Goal: Task Accomplishment & Management: Complete application form

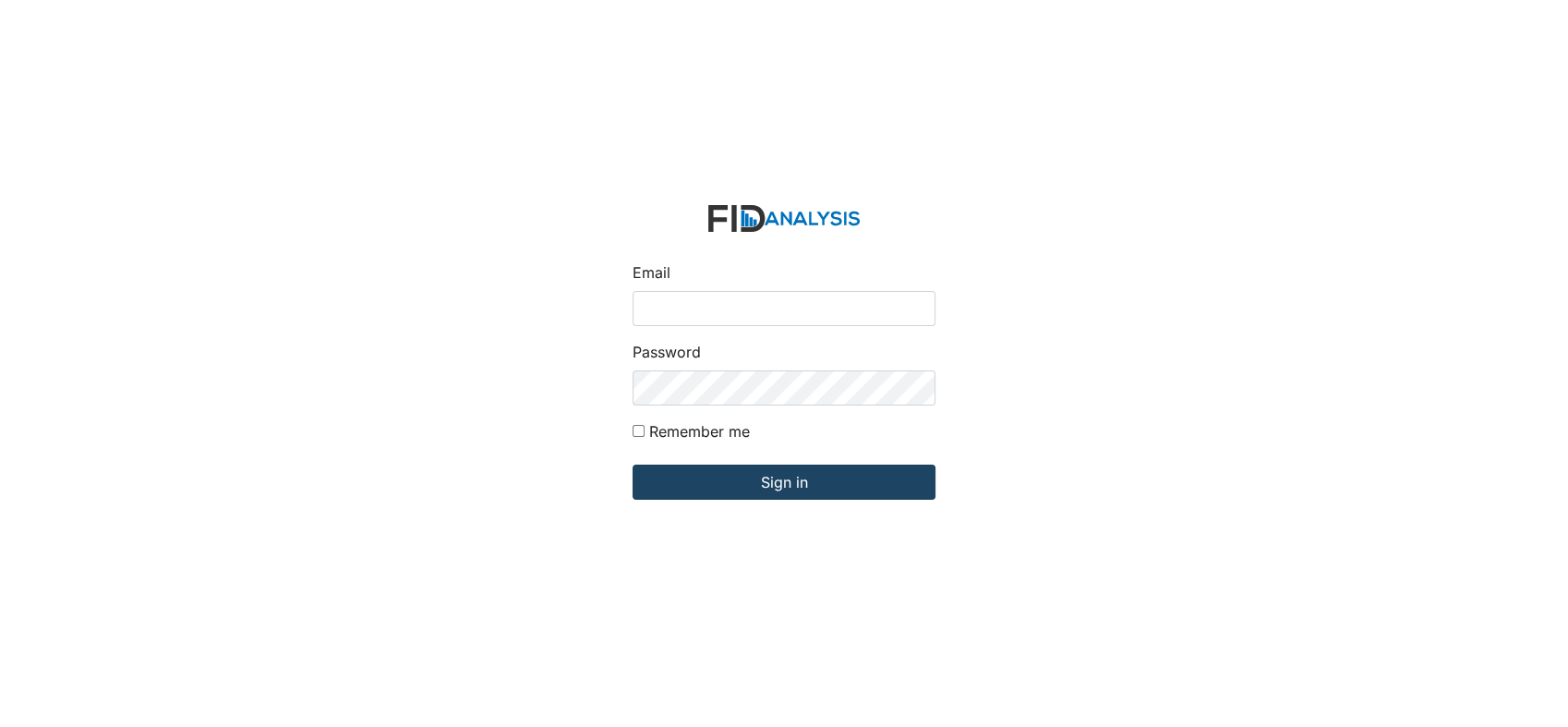
type input "[EMAIL_ADDRESS][DOMAIN_NAME]"
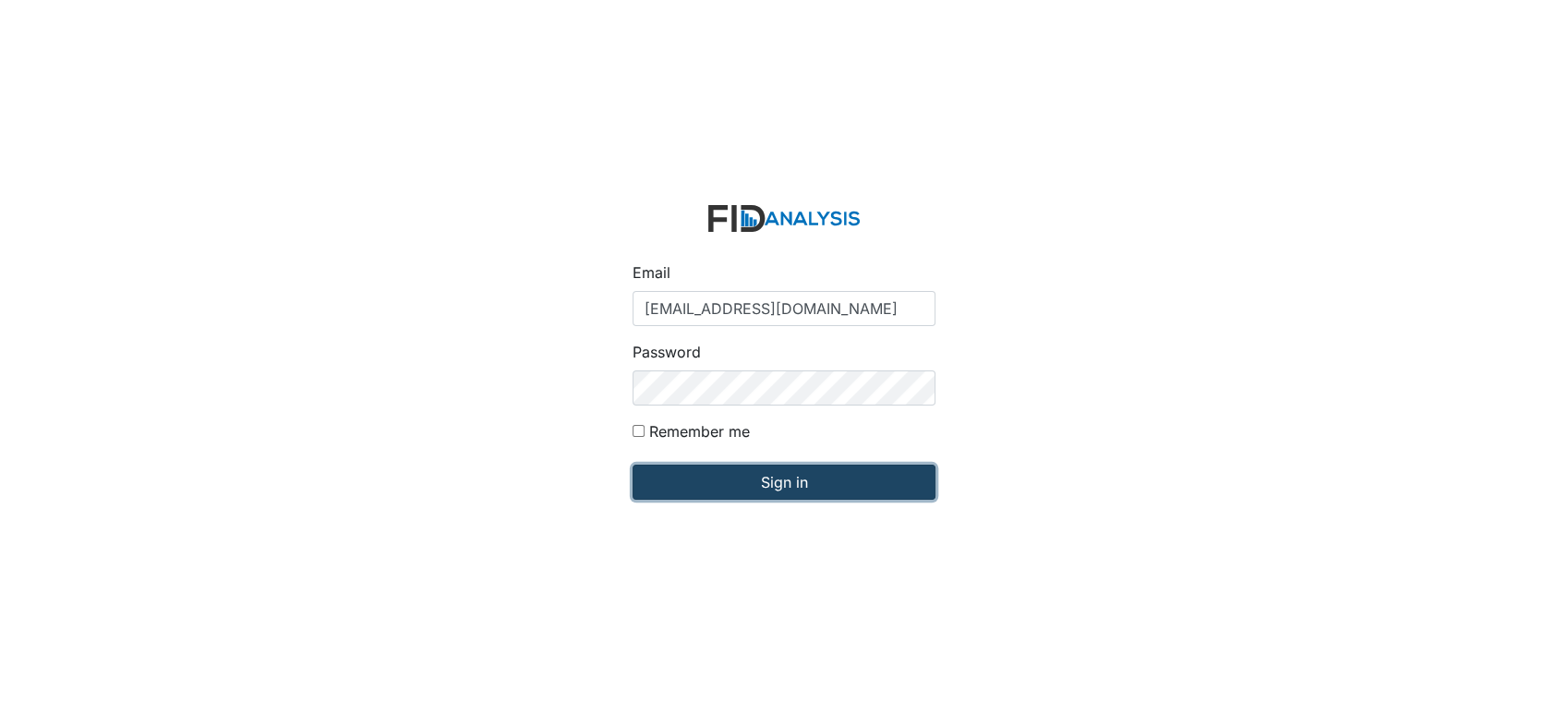
click at [838, 488] on input "Sign in" at bounding box center [784, 482] width 303 height 35
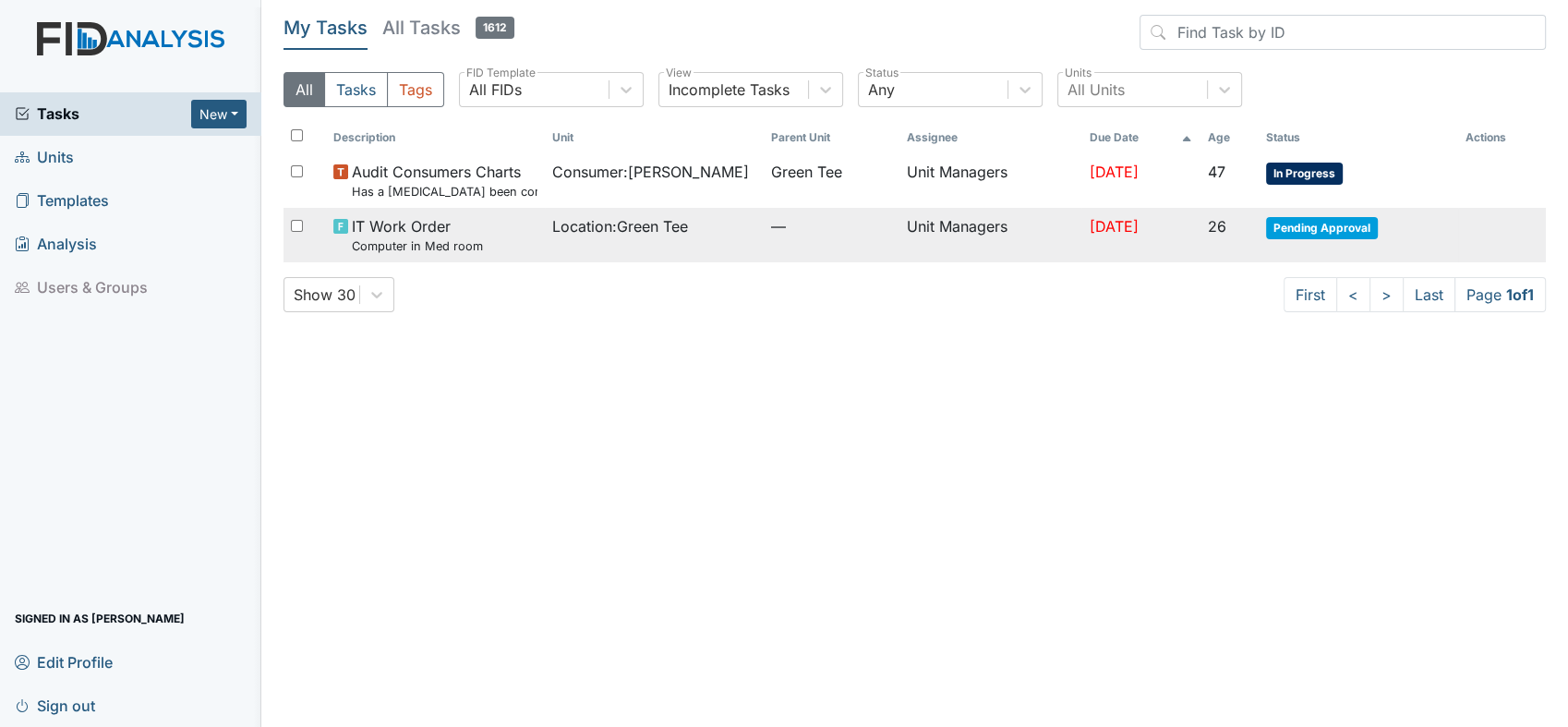
click at [1324, 225] on span "Pending Approval" at bounding box center [1322, 228] width 112 height 23
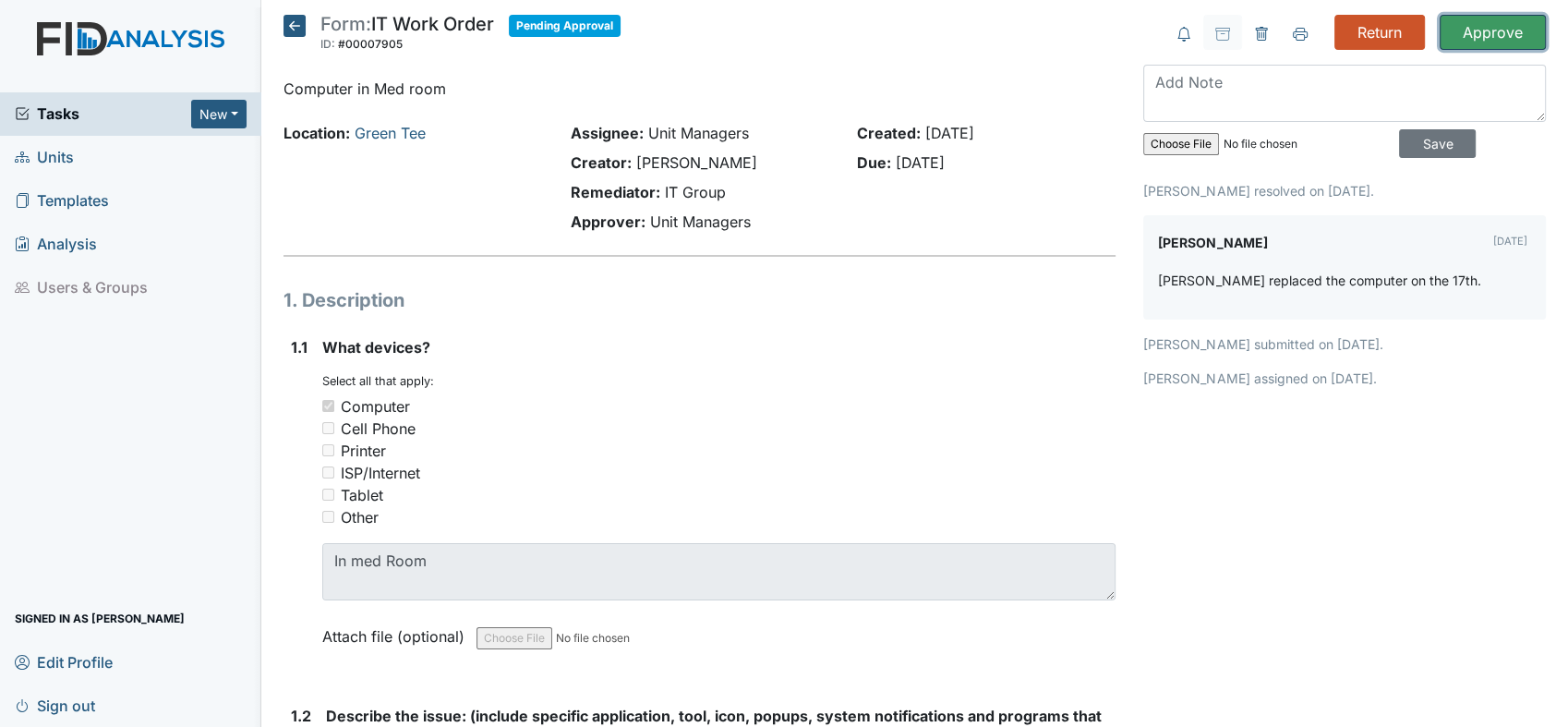
click at [1480, 26] on input "Approve" at bounding box center [1493, 32] width 106 height 35
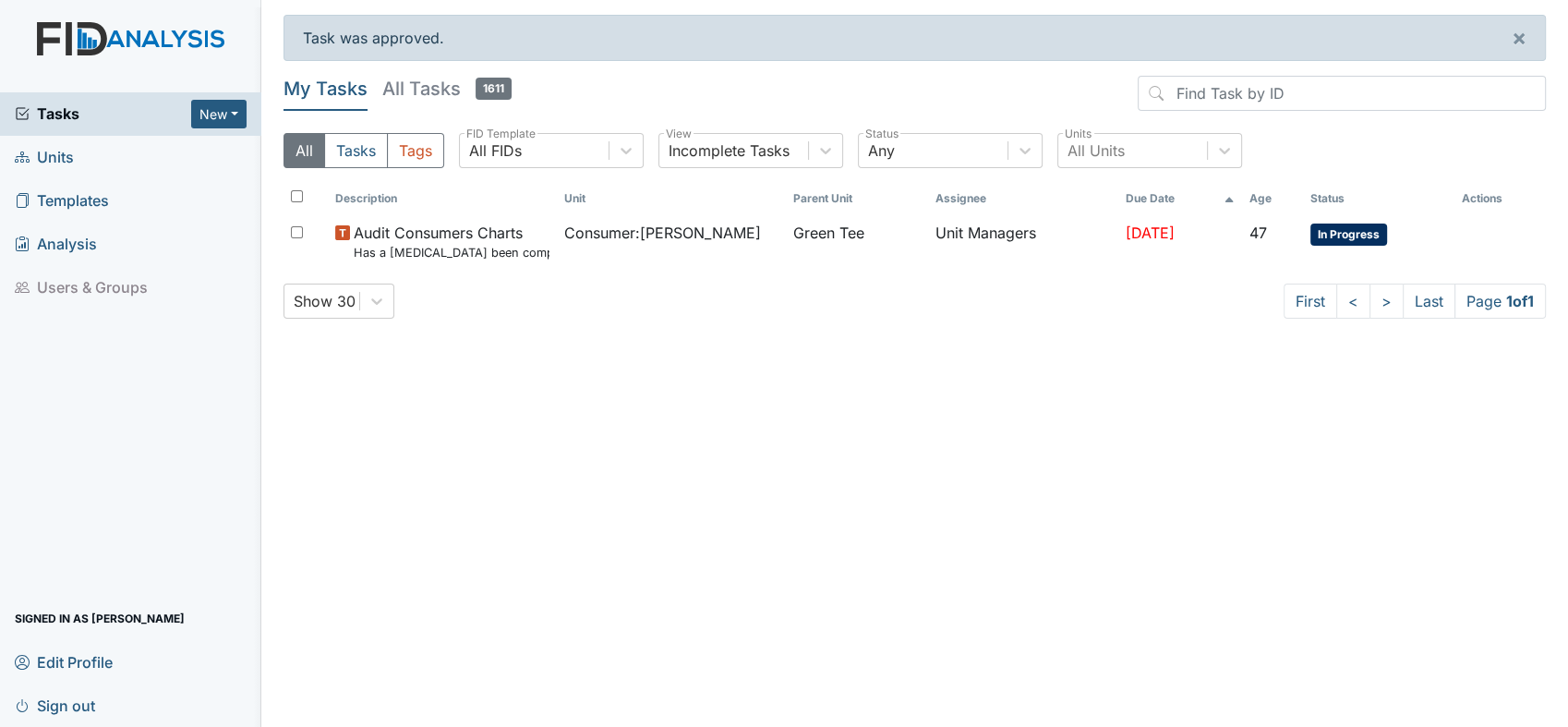
drag, startPoint x: 35, startPoint y: 1, endPoint x: 542, endPoint y: 34, distance: 508.1
click at [542, 34] on div "Task was approved. ×" at bounding box center [914, 37] width 1262 height 46
drag, startPoint x: 67, startPoint y: 0, endPoint x: 251, endPoint y: 420, distance: 458.5
click at [251, 420] on div "Tasks New Form Inspection Document Bundle Units Templates Analysis Users & Grou…" at bounding box center [130, 410] width 261 height 635
click at [80, 192] on span "Templates" at bounding box center [62, 200] width 94 height 28
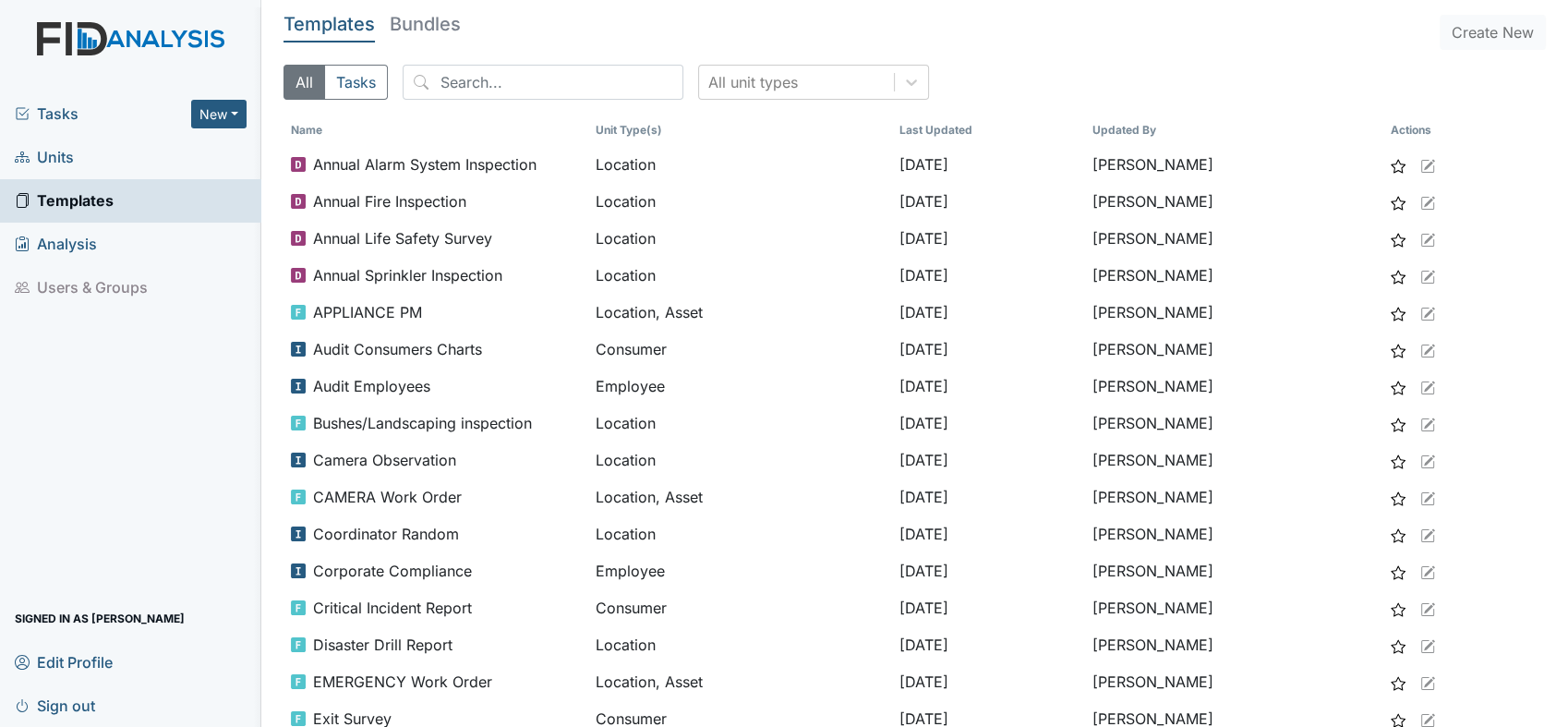
click at [80, 192] on span "Templates" at bounding box center [64, 200] width 99 height 28
click at [59, 155] on span "Units" at bounding box center [44, 157] width 59 height 28
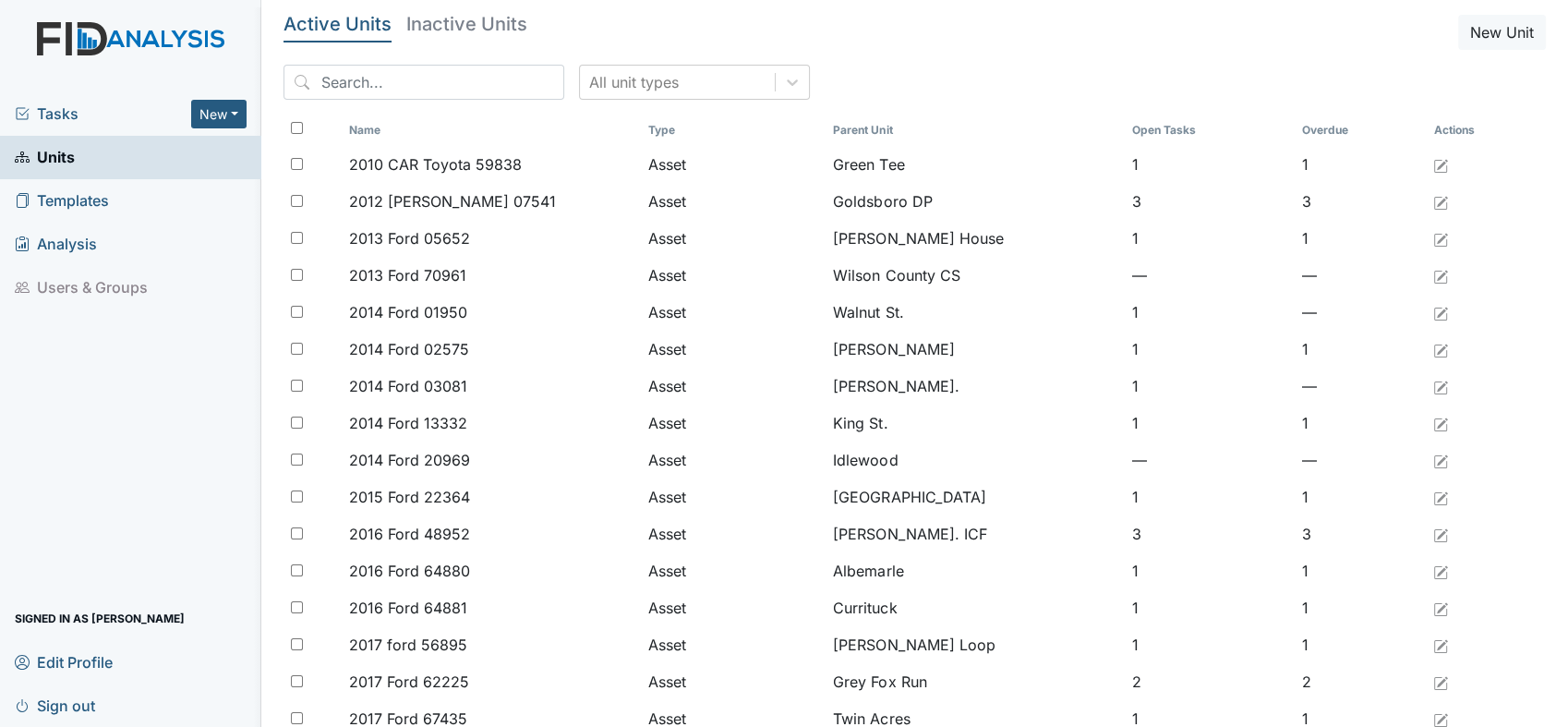
click at [61, 207] on span "Templates" at bounding box center [62, 200] width 94 height 28
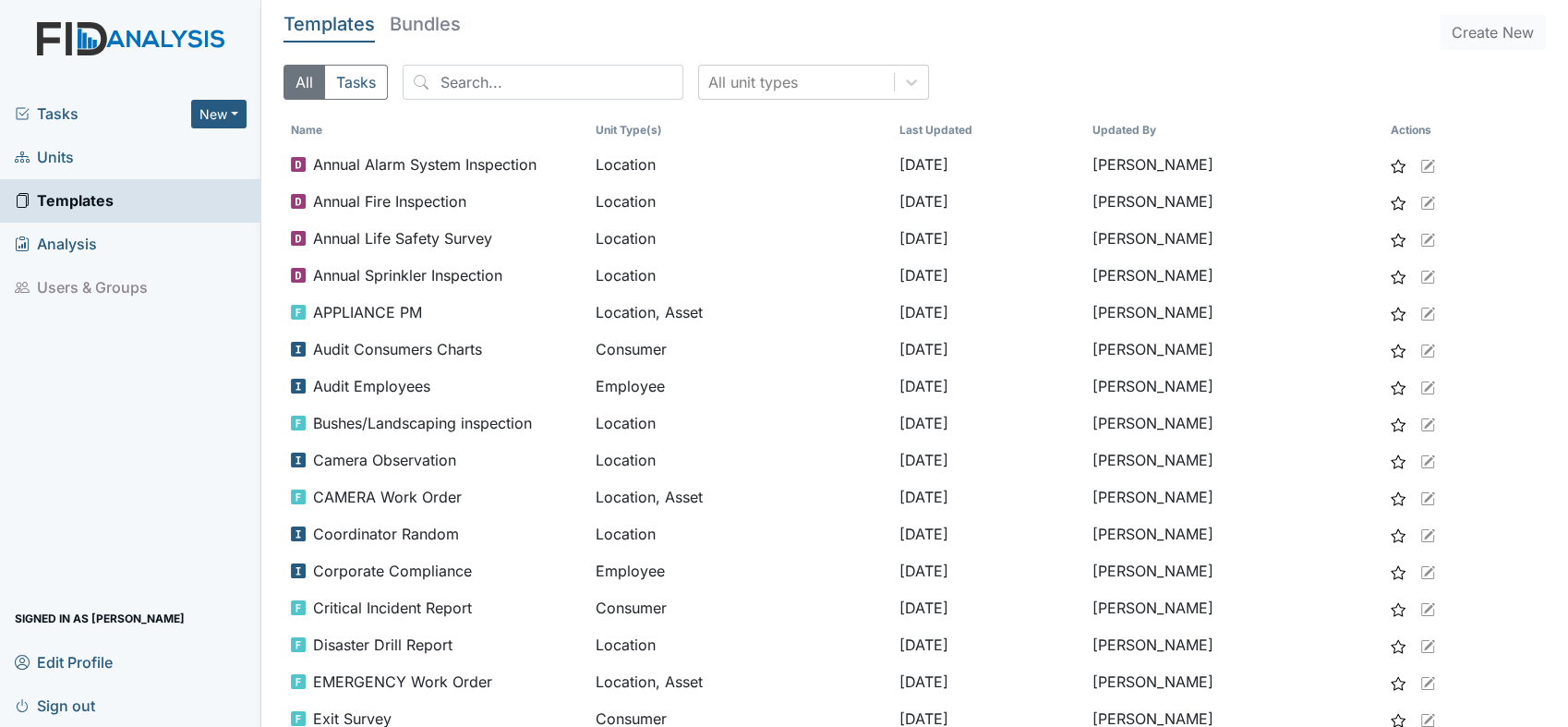
click at [57, 107] on span "Tasks" at bounding box center [103, 114] width 176 height 23
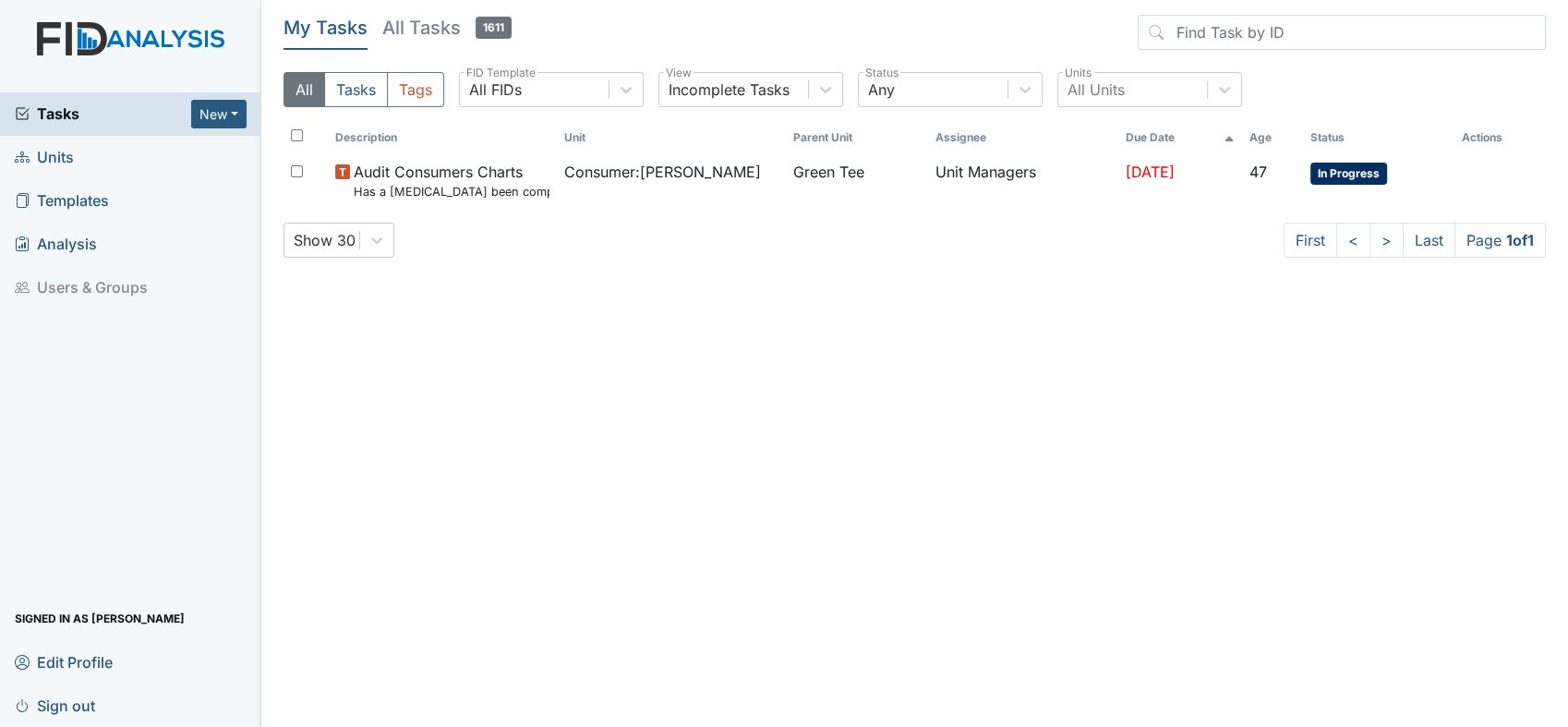
click at [44, 170] on span "Units" at bounding box center [44, 157] width 59 height 28
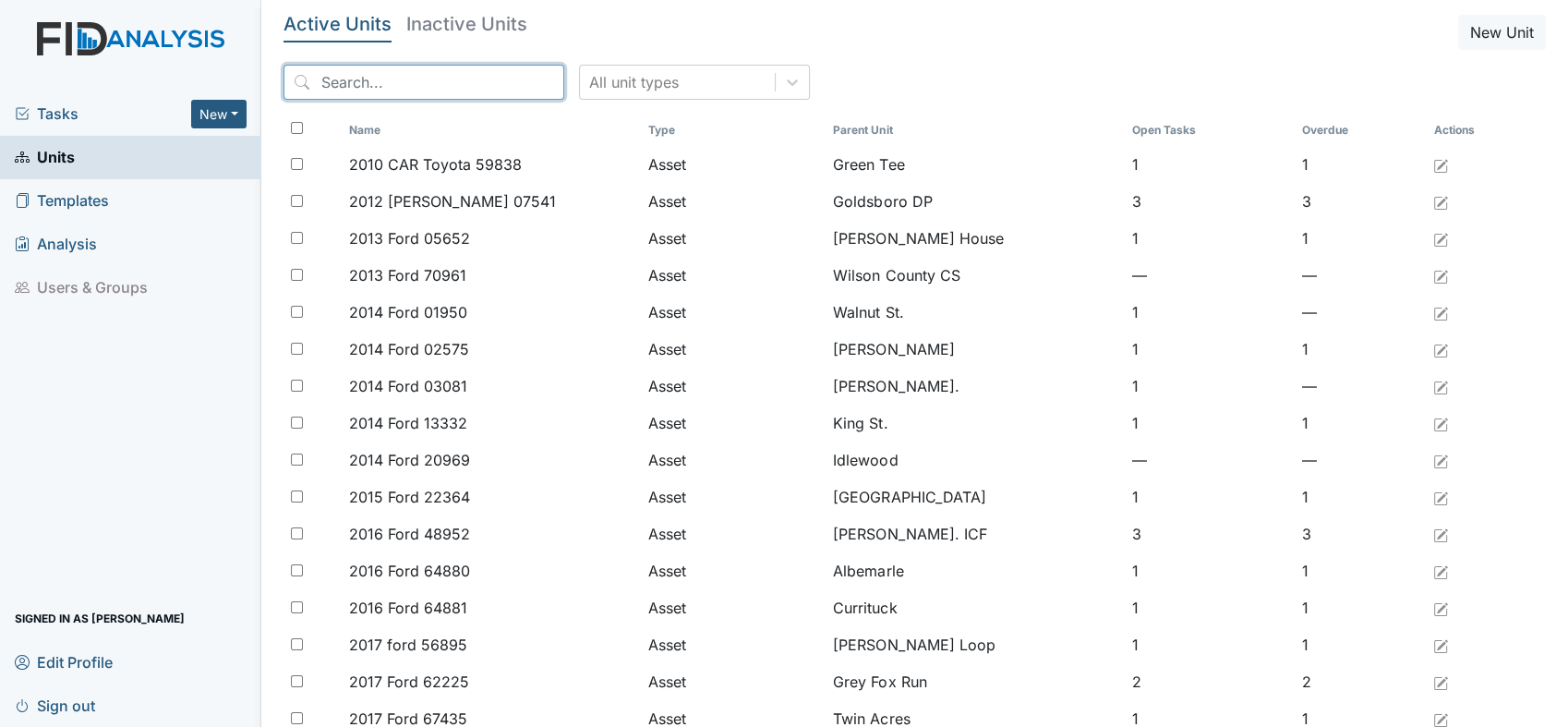
click at [329, 84] on input "search" at bounding box center [423, 82] width 281 height 35
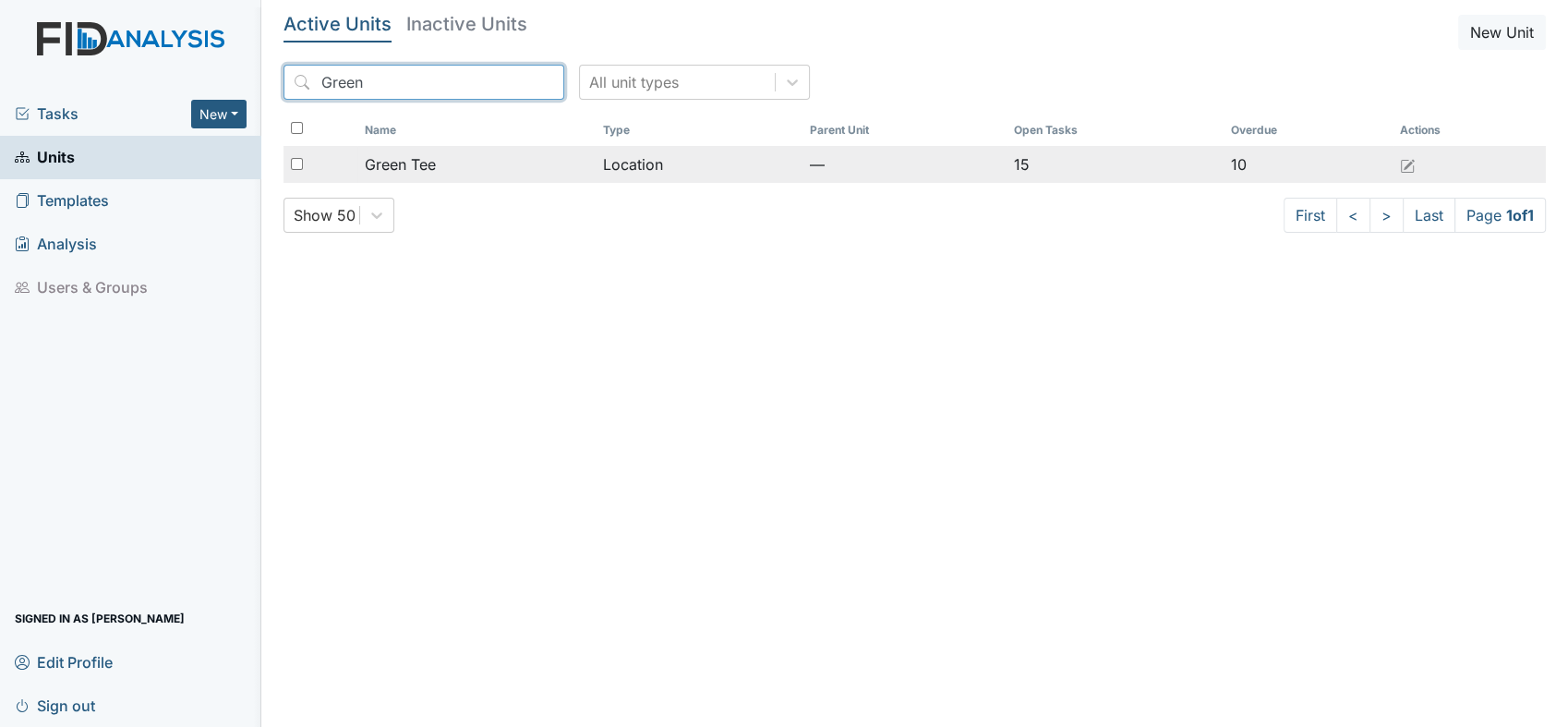
type input "Green"
click at [421, 171] on span "Green Tee" at bounding box center [400, 165] width 71 height 23
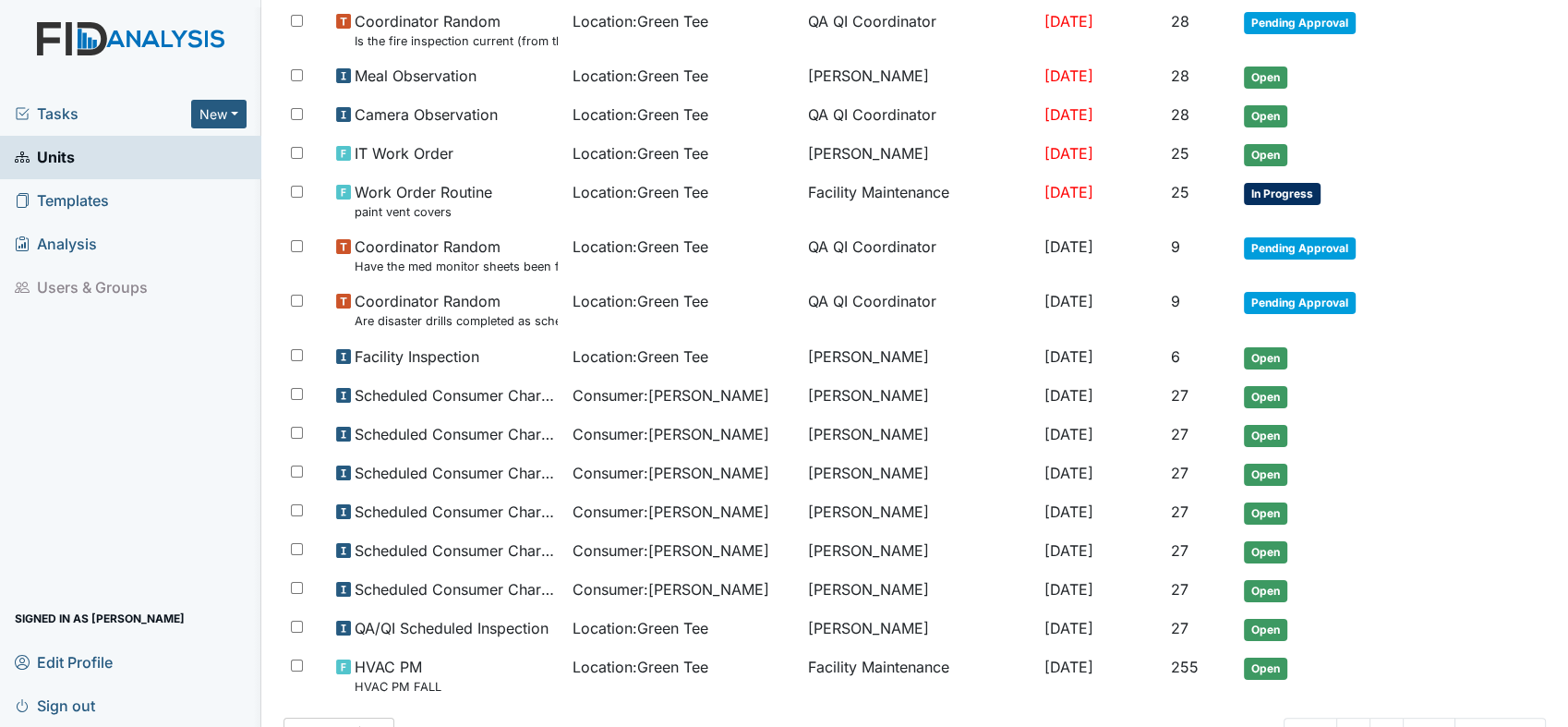
scroll to position [685, 0]
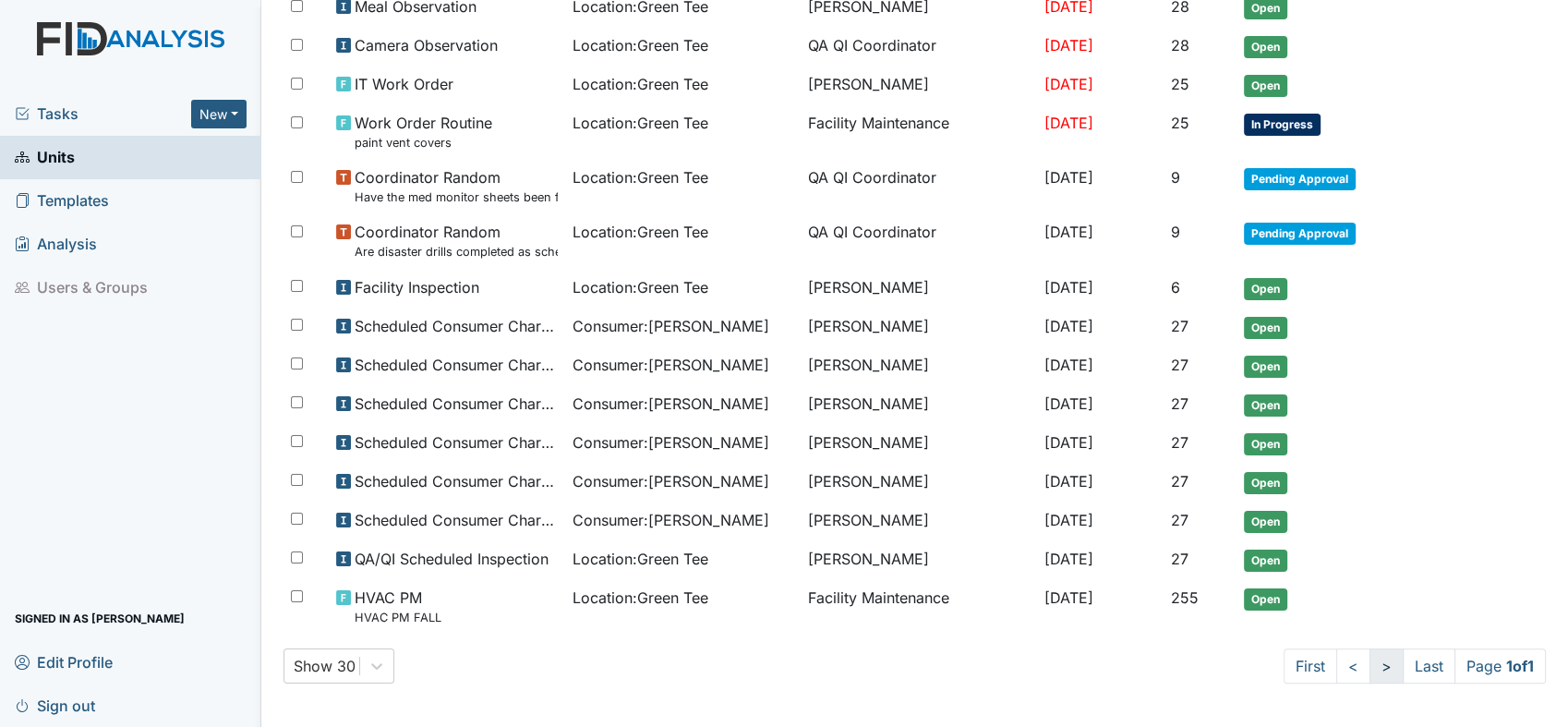
click at [1369, 664] on link ">" at bounding box center [1386, 666] width 34 height 35
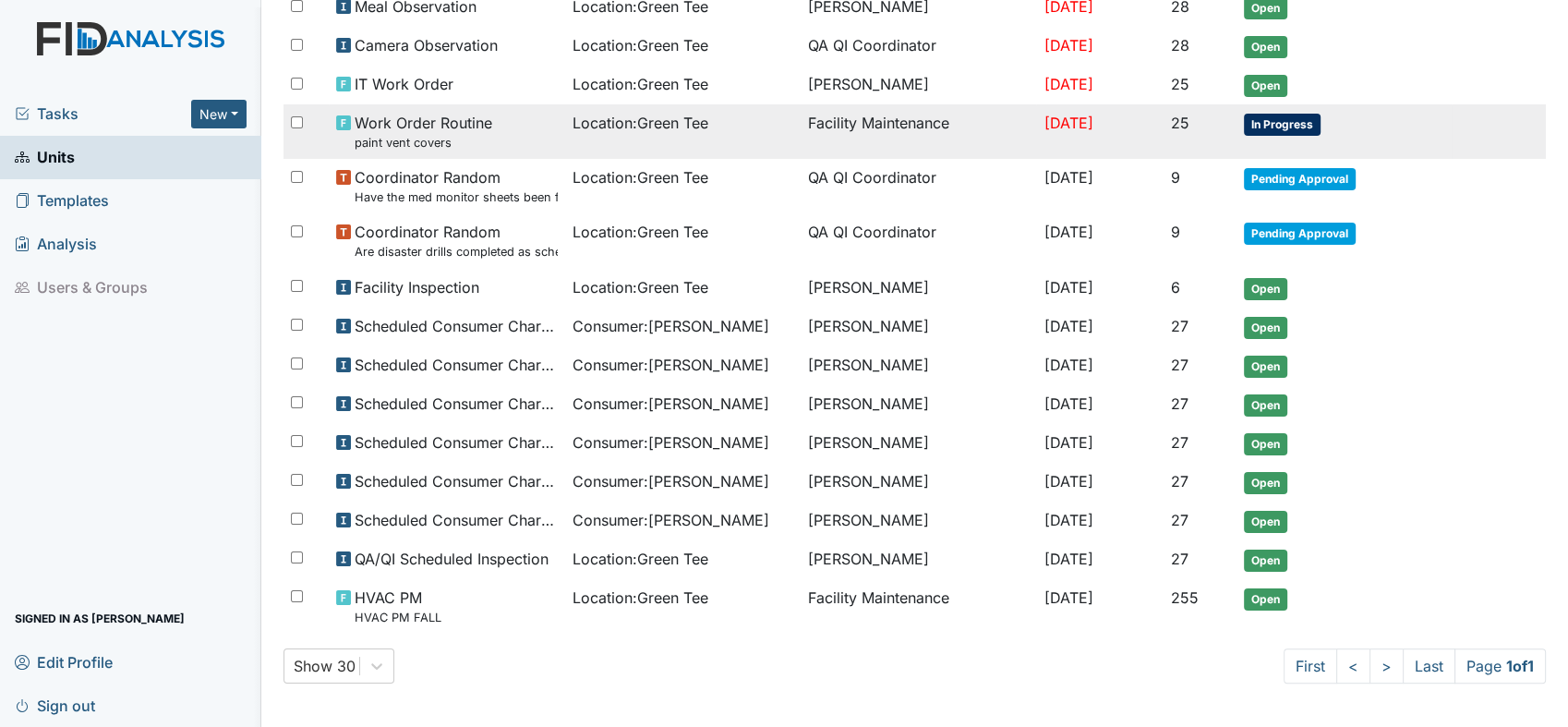
drag, startPoint x: 1364, startPoint y: 663, endPoint x: 1433, endPoint y: 136, distance: 531.5
click at [1433, 136] on td "In Progress" at bounding box center [1344, 132] width 215 height 55
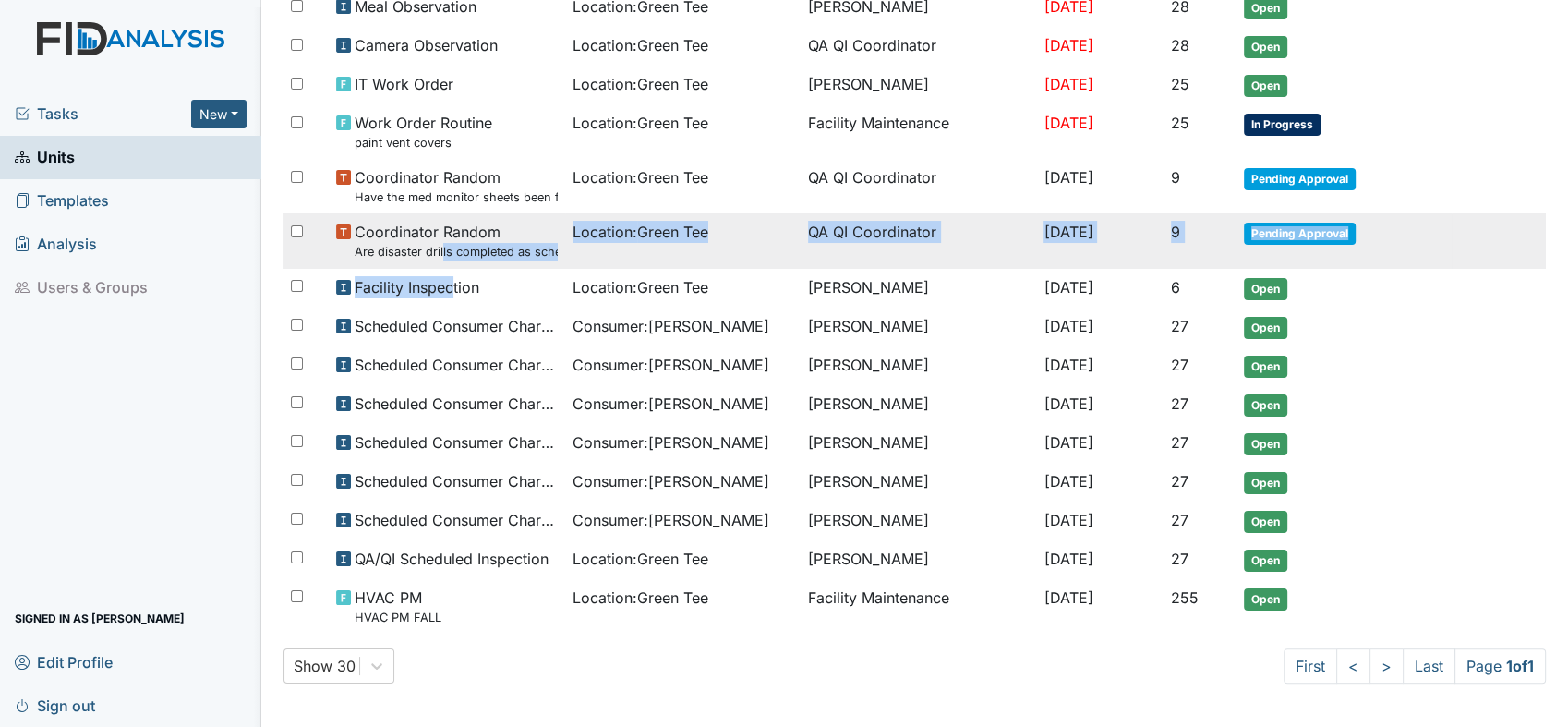
drag, startPoint x: 451, startPoint y: 284, endPoint x: 441, endPoint y: 256, distance: 29.7
click at [441, 256] on tbody "Camera Observation Location : Green Tee Deborah Lucky Jun 15, 2025 113 Open Neg…" at bounding box center [914, 96] width 1262 height 1075
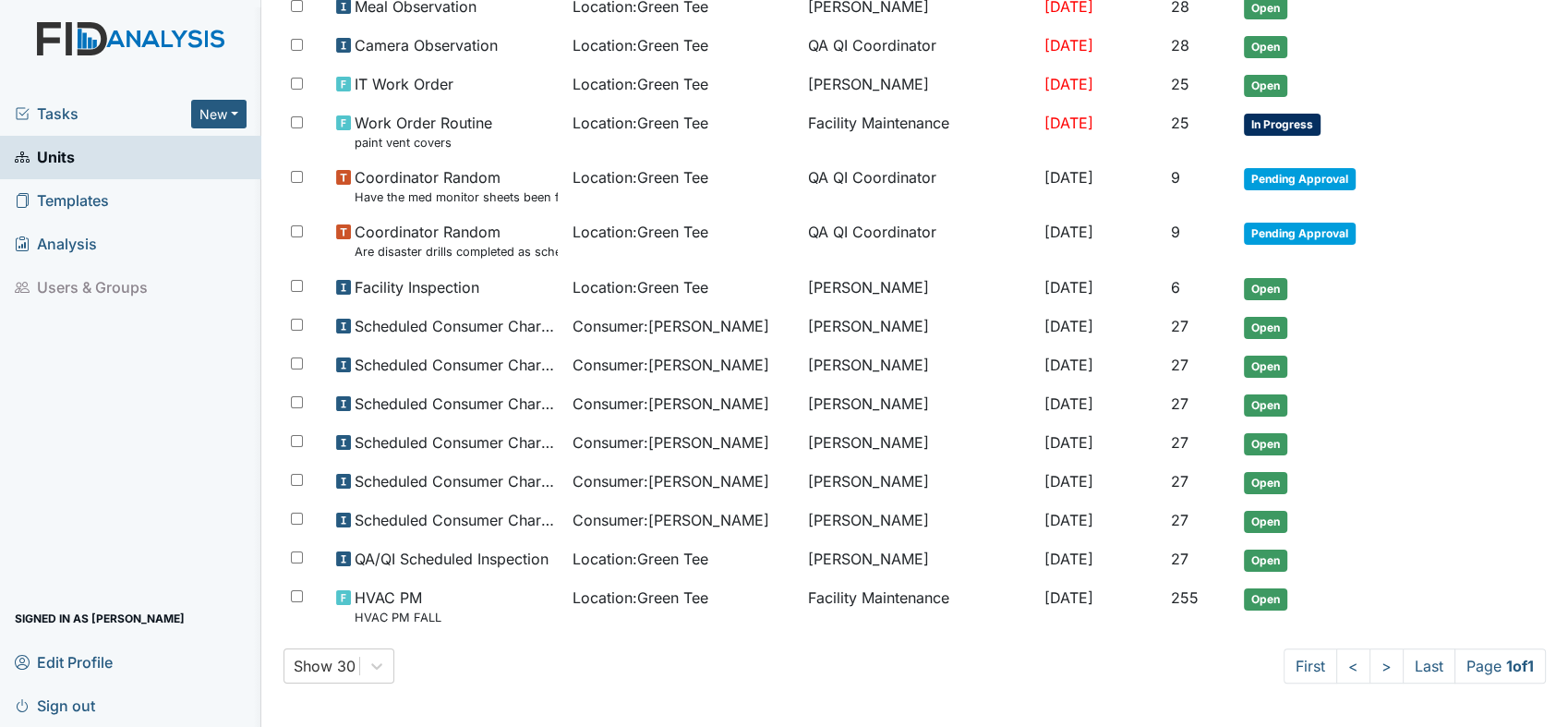
click at [194, 399] on div "Tasks New Form Inspection Document Bundle Units Templates Analysis Users & Grou…" at bounding box center [130, 410] width 261 height 635
click at [125, 153] on link "Units" at bounding box center [130, 158] width 261 height 43
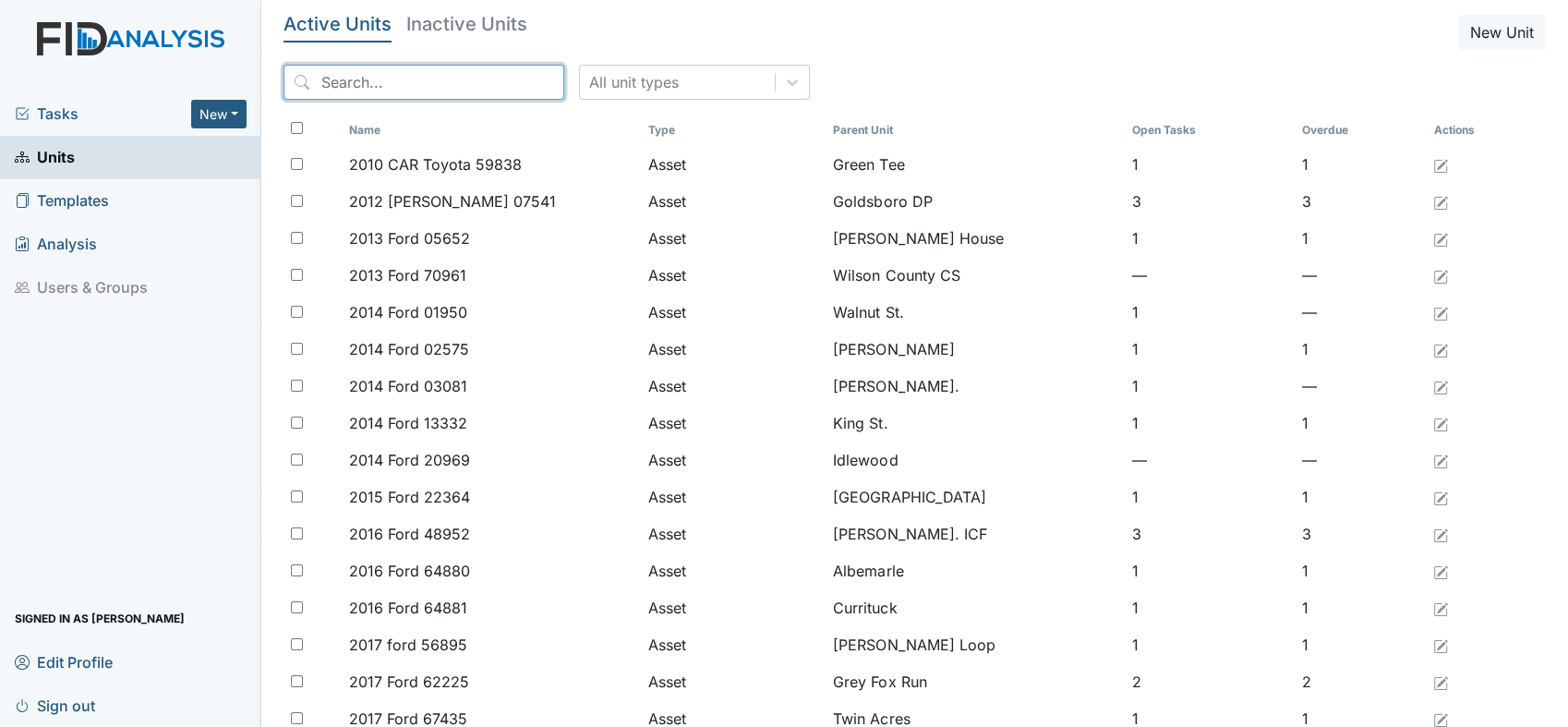
click at [354, 89] on input "search" at bounding box center [423, 82] width 281 height 35
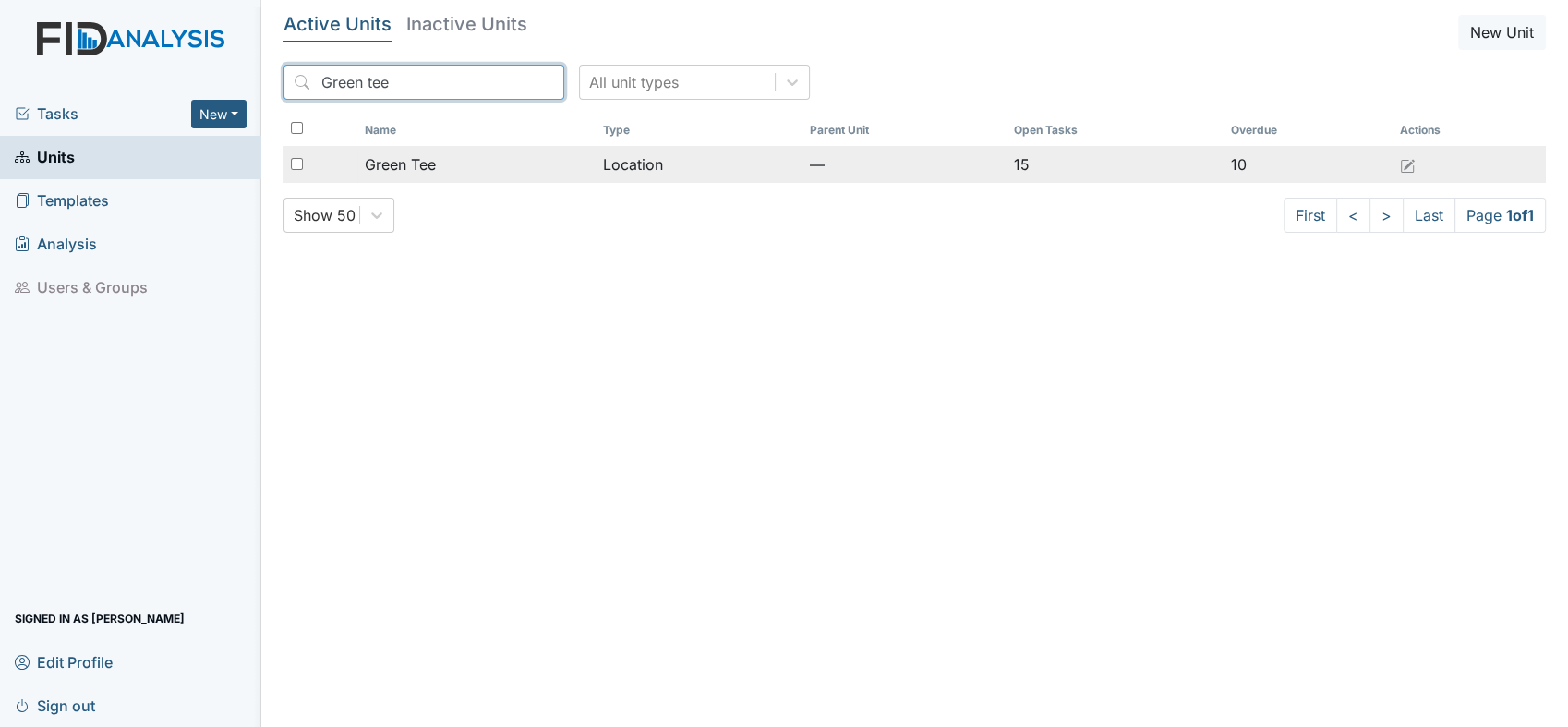
type input "Green tee"
click at [398, 163] on span "Green Tee" at bounding box center [400, 165] width 71 height 23
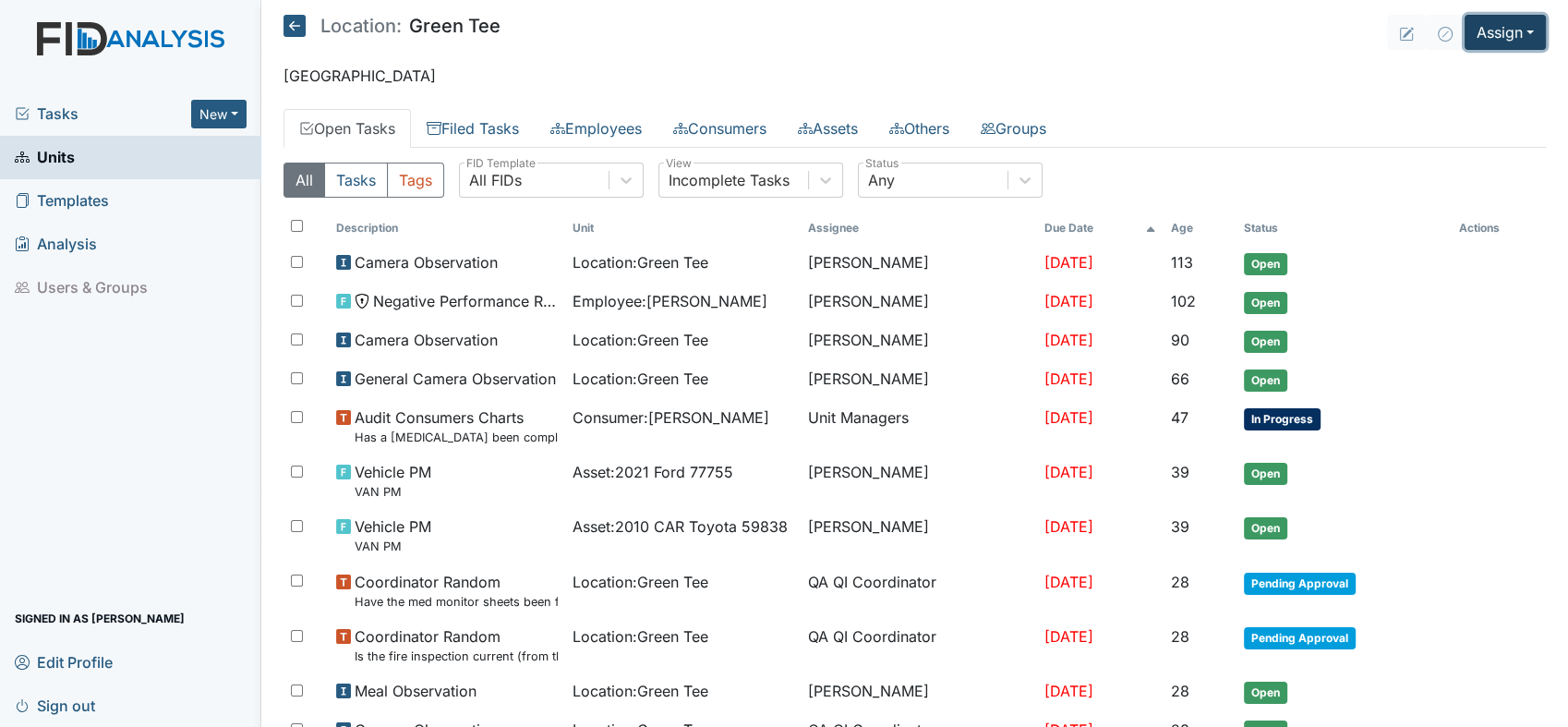
click at [1514, 34] on button "Assign" at bounding box center [1504, 32] width 81 height 35
click at [1456, 74] on link "Assign Form" at bounding box center [1462, 74] width 166 height 29
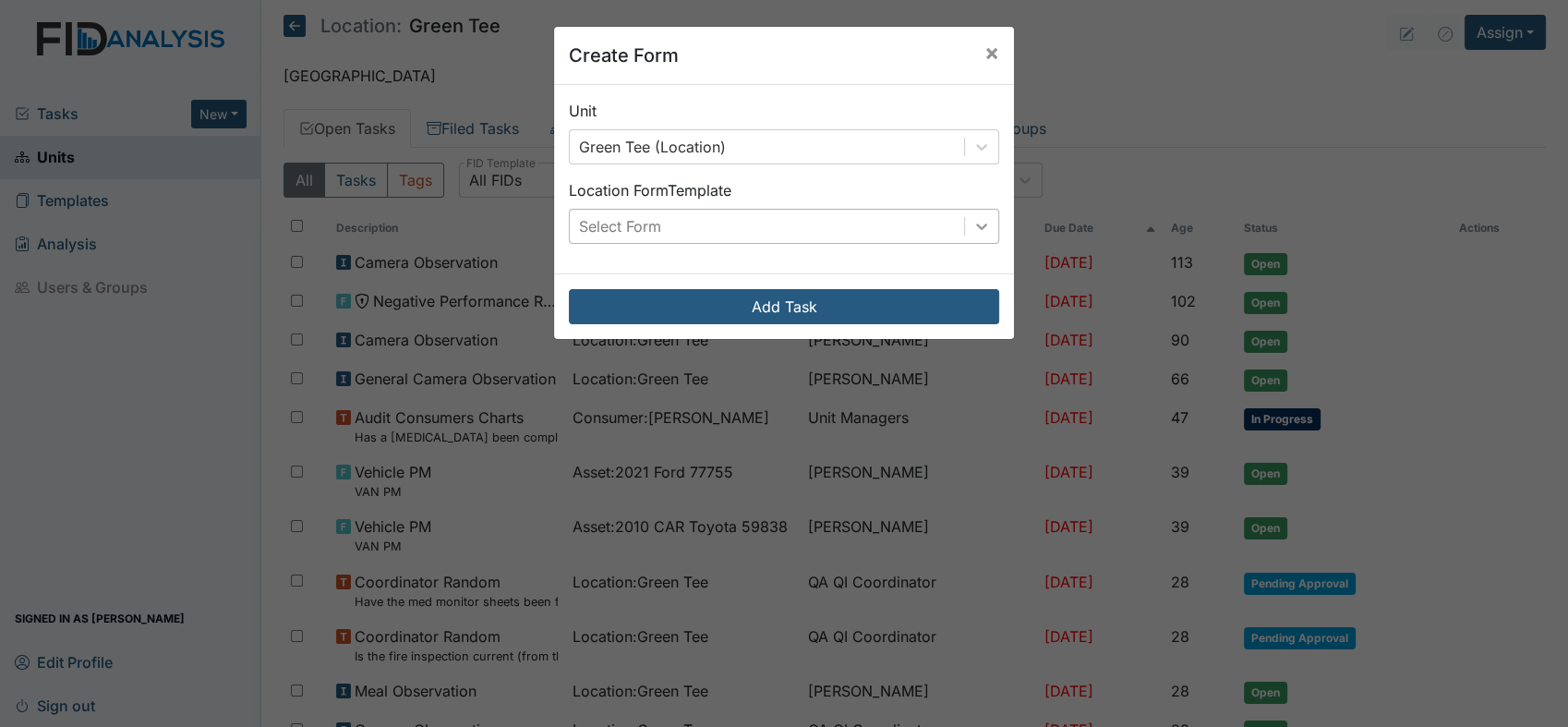
click at [983, 225] on div at bounding box center [981, 226] width 33 height 33
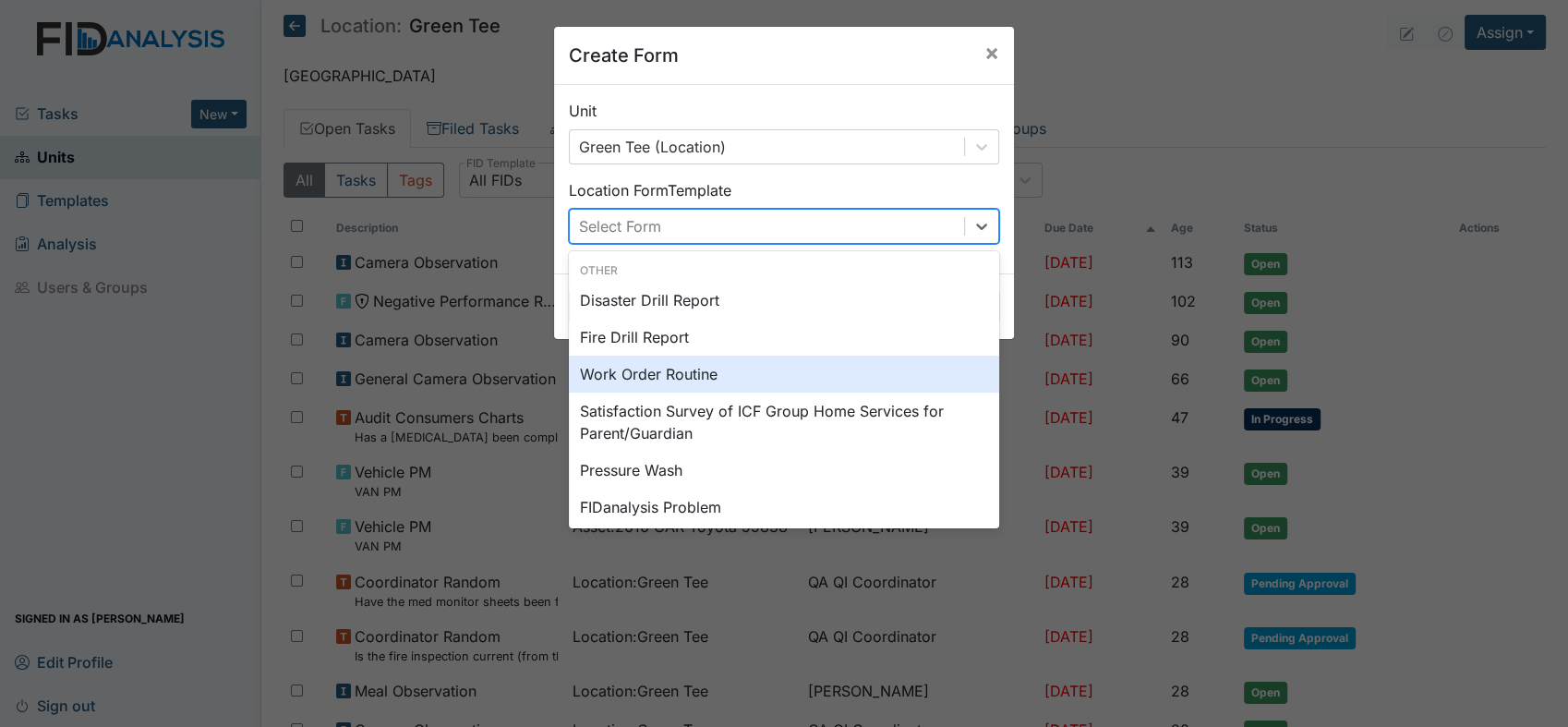
click at [775, 369] on div "Work Order Routine" at bounding box center [784, 374] width 430 height 37
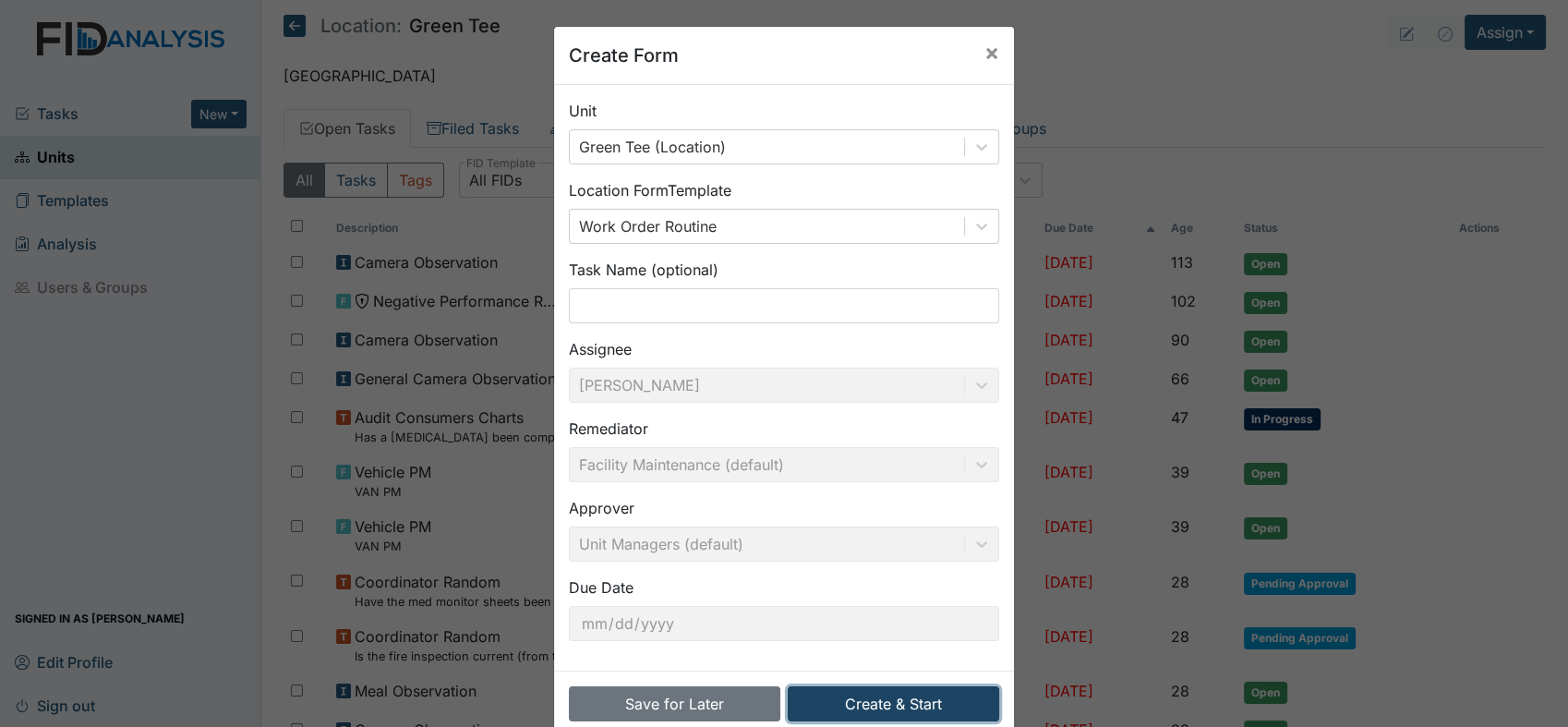
click at [856, 699] on button "Create & Start" at bounding box center [893, 704] width 212 height 35
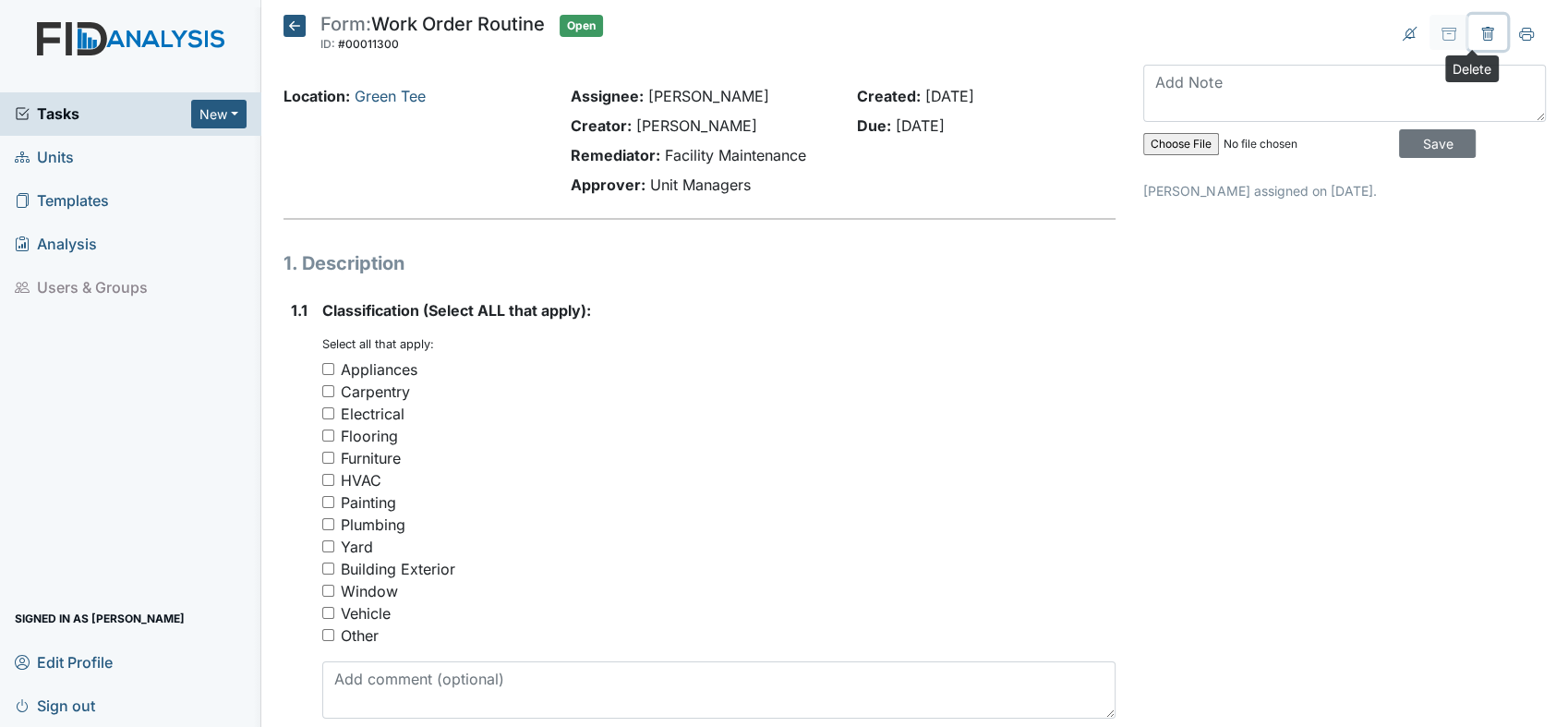
click at [1480, 31] on icon at bounding box center [1487, 33] width 15 height 15
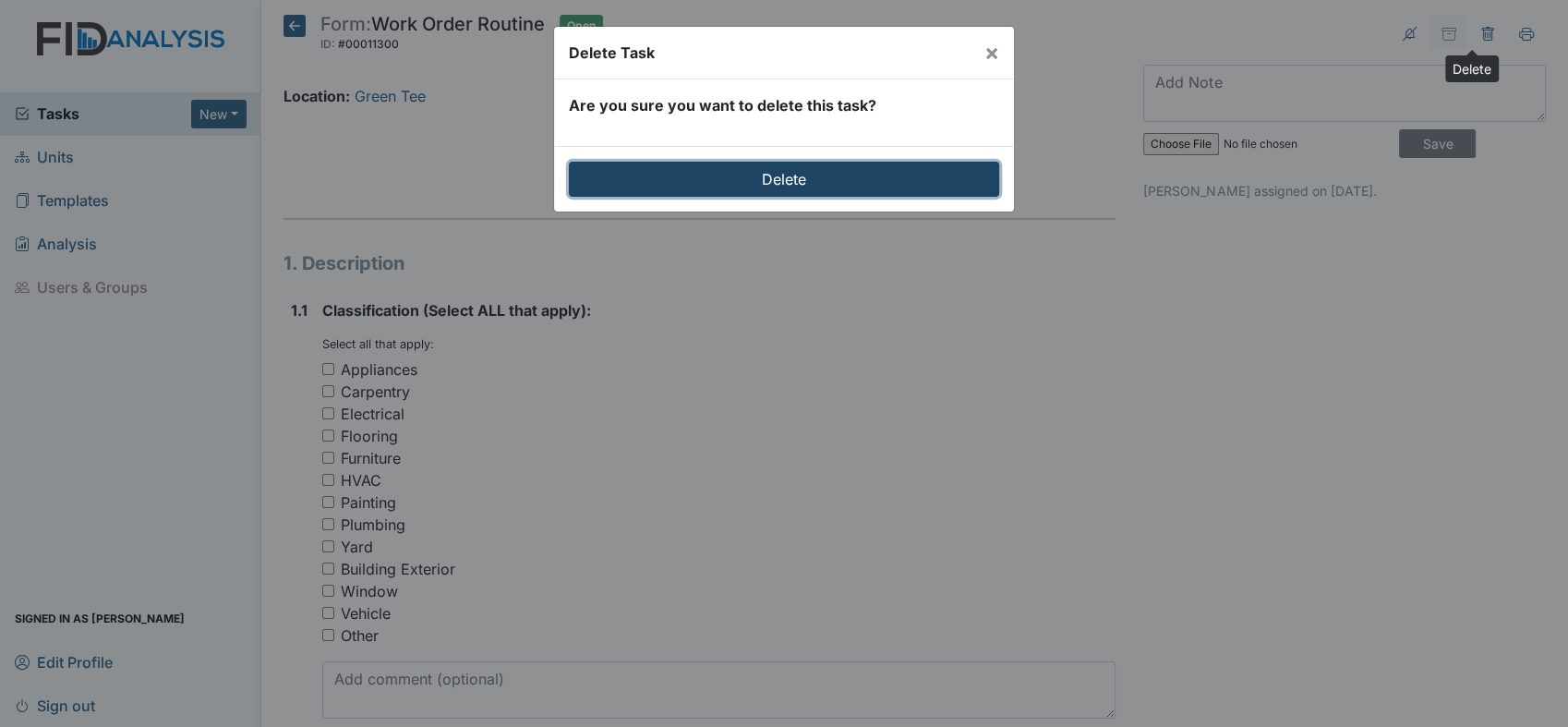
click at [739, 182] on input "Delete" at bounding box center [784, 179] width 430 height 35
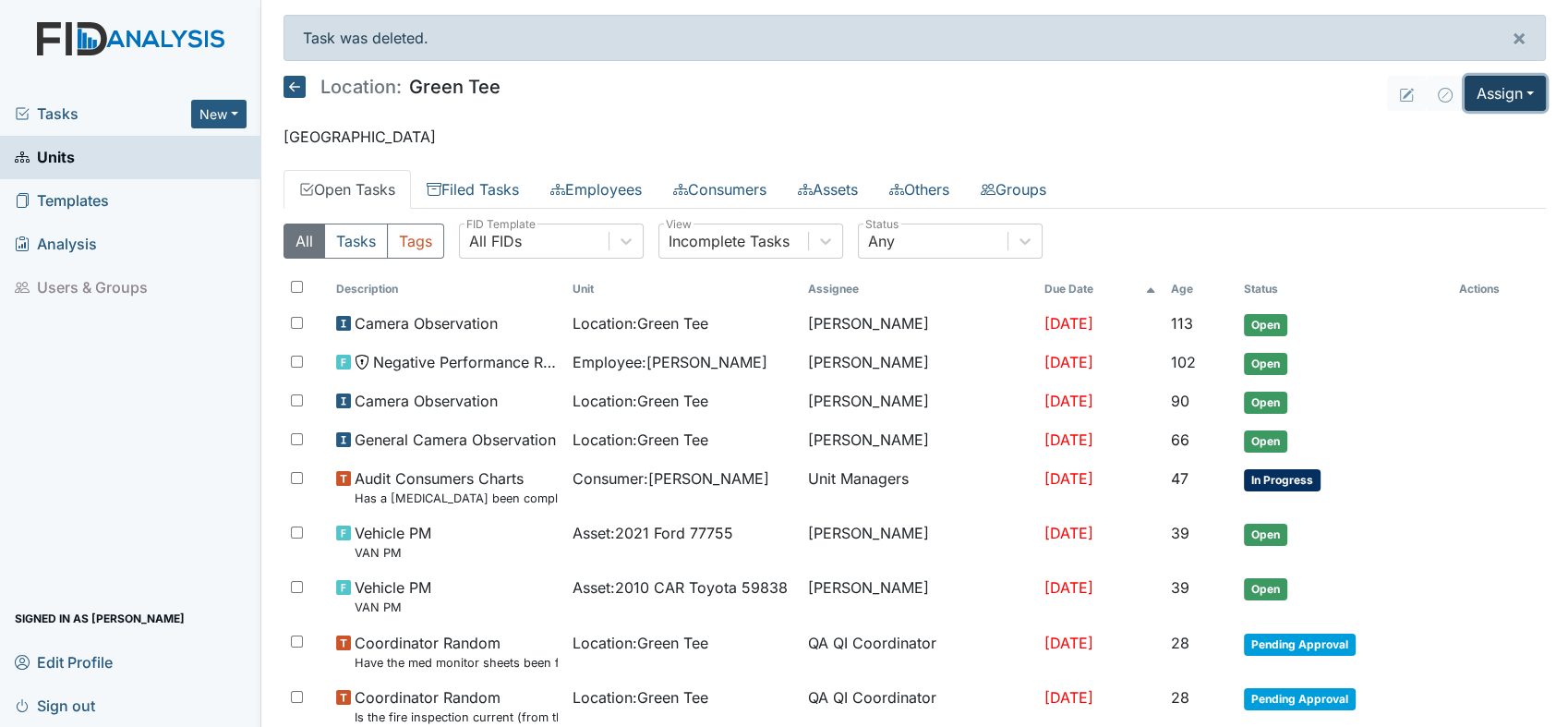
click at [1513, 89] on button "Assign" at bounding box center [1504, 93] width 81 height 35
click at [1448, 136] on link "Assign Form" at bounding box center [1462, 136] width 166 height 29
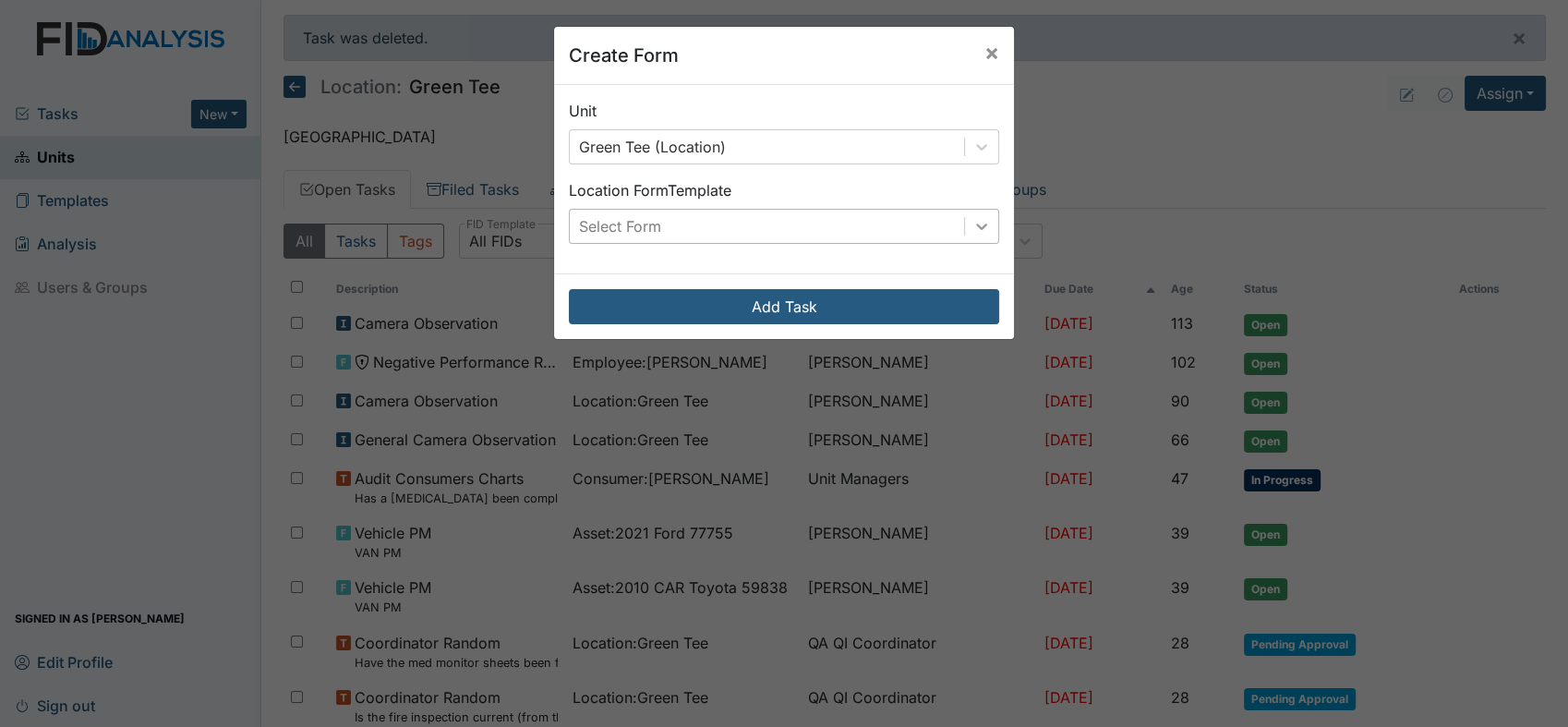
click at [976, 215] on div at bounding box center [981, 226] width 33 height 33
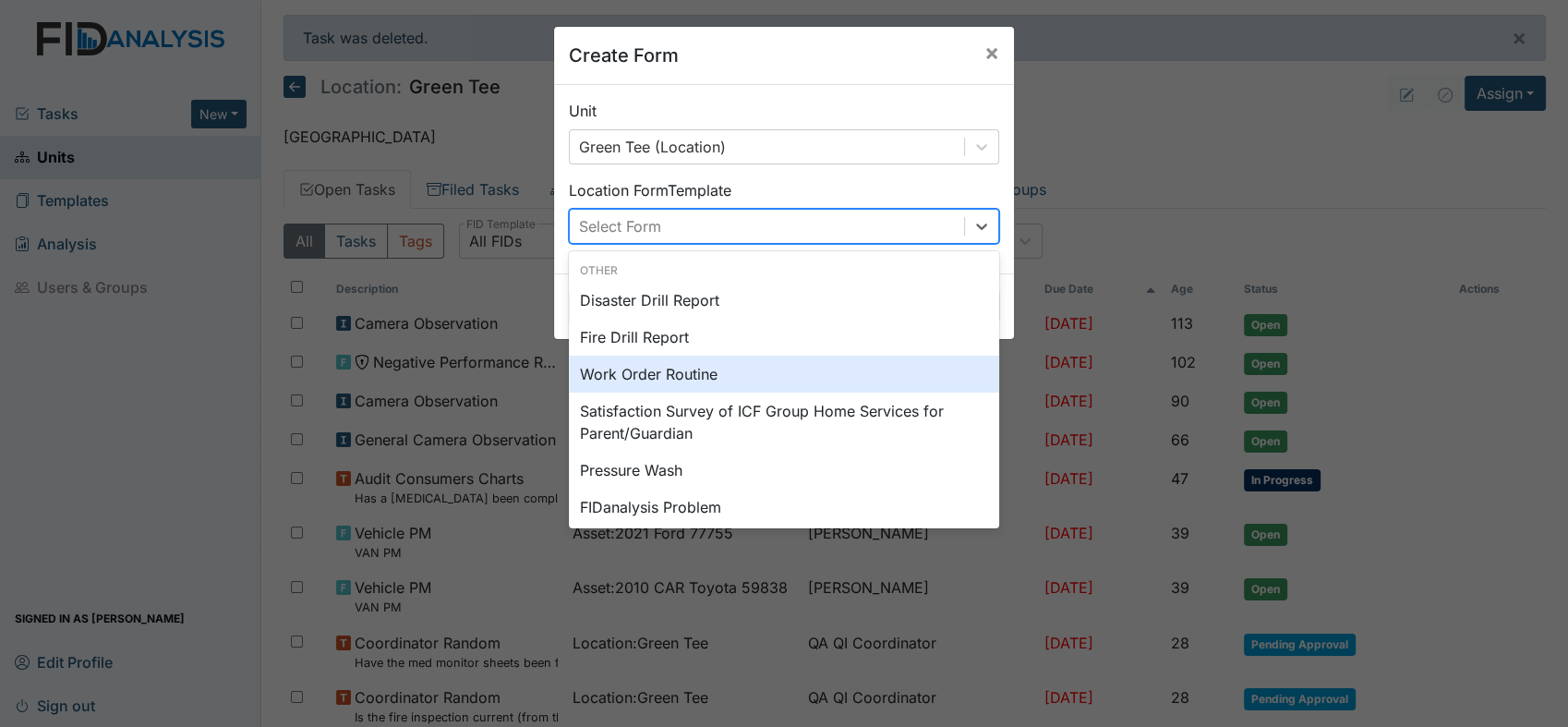
click at [692, 380] on div "Work Order Routine" at bounding box center [784, 374] width 430 height 37
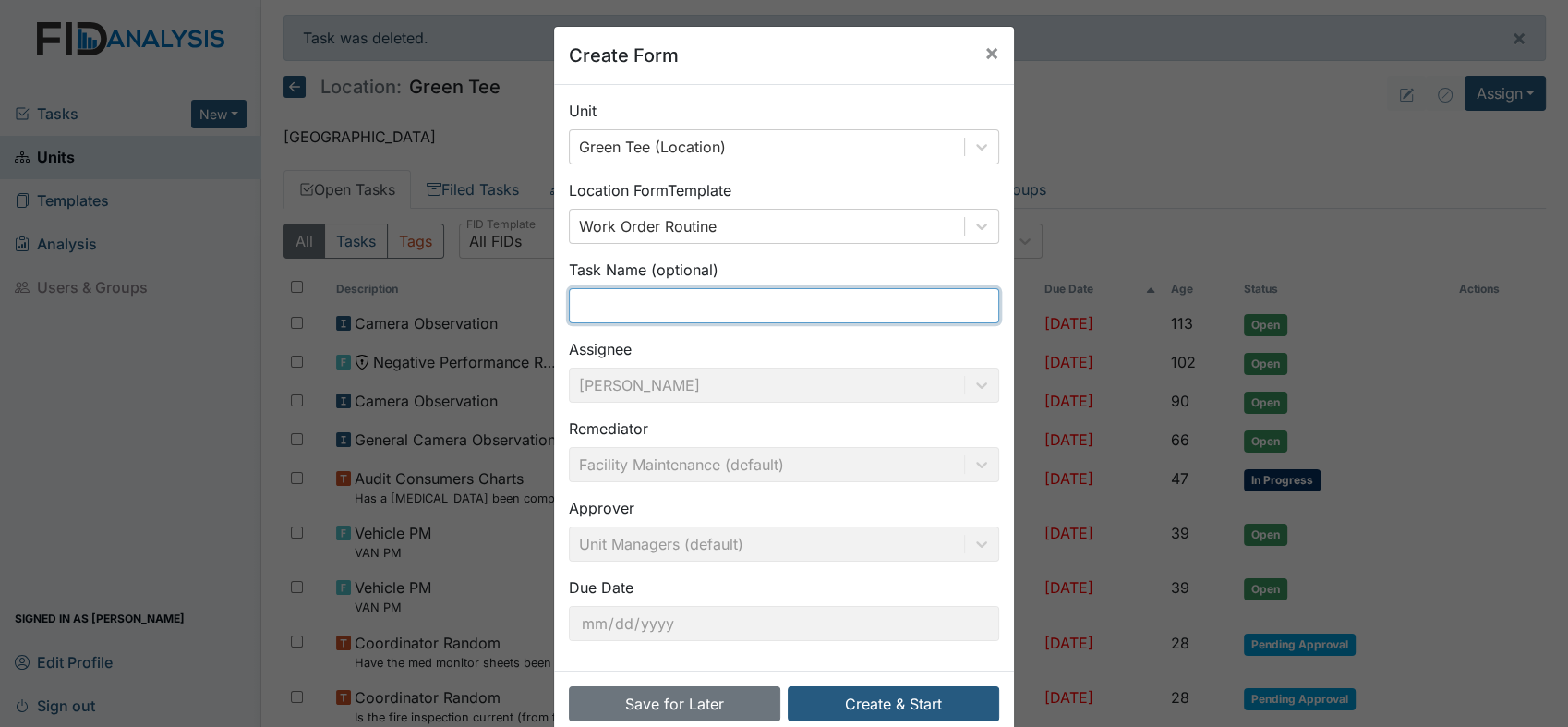
click at [624, 303] on input "text" at bounding box center [784, 306] width 430 height 35
type input "Blinds"
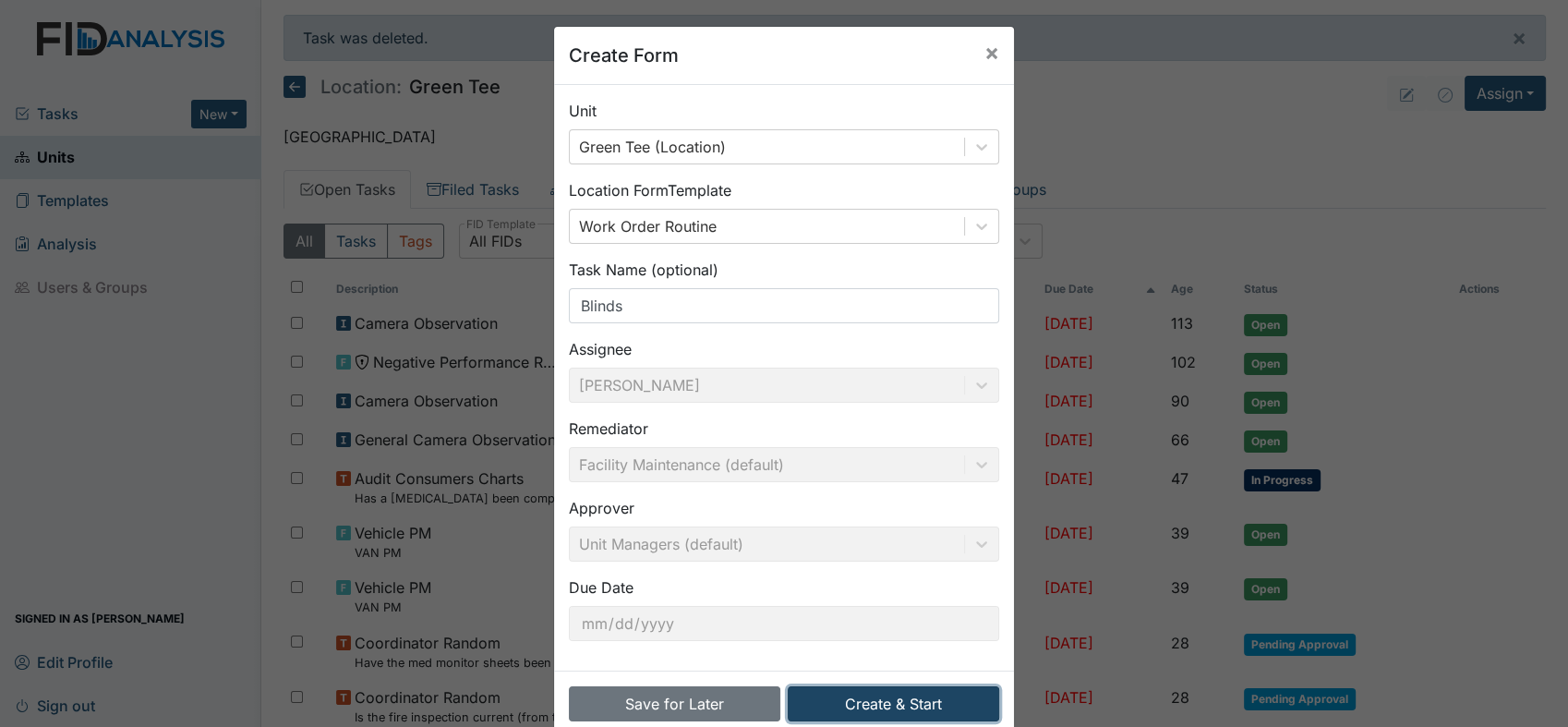
click at [835, 698] on button "Create & Start" at bounding box center [893, 704] width 212 height 35
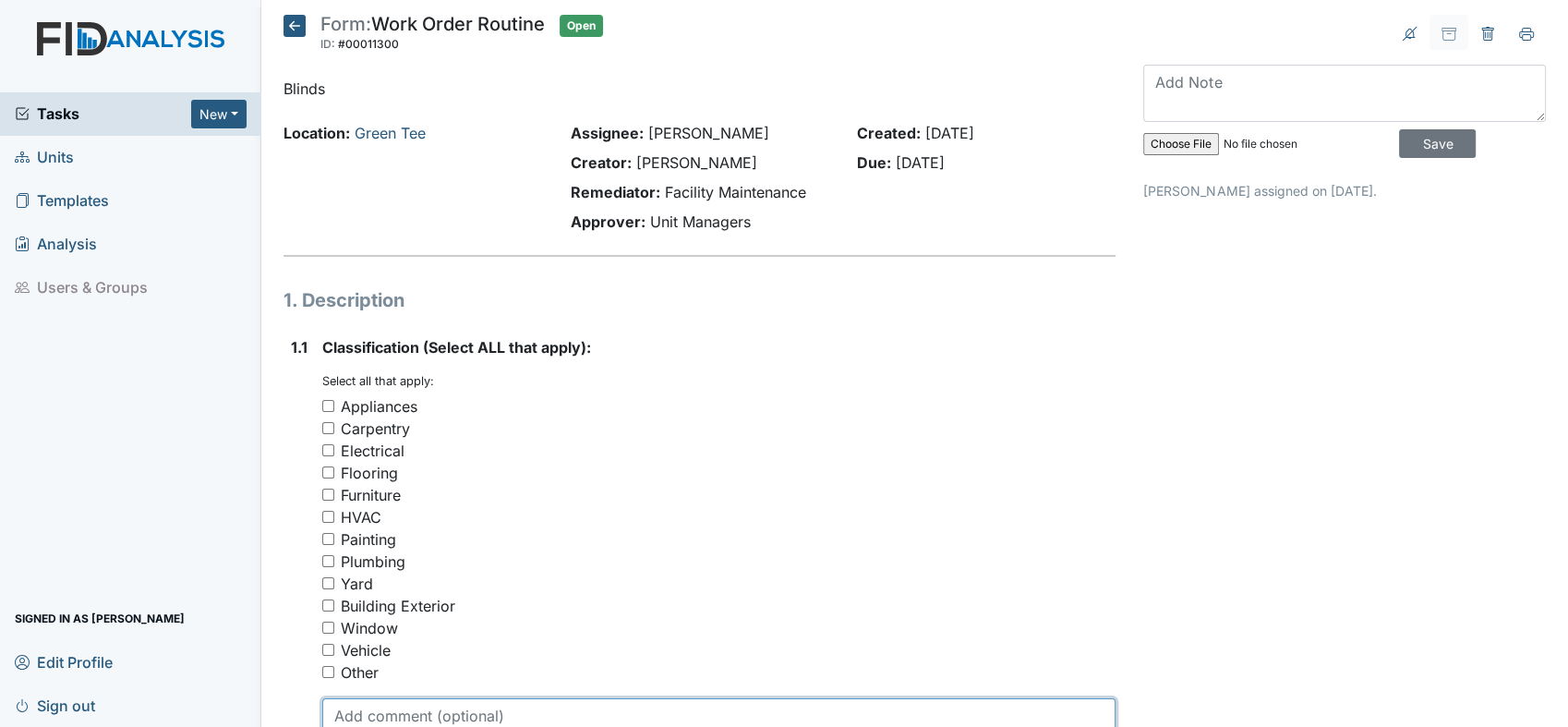
click at [364, 703] on textarea at bounding box center [719, 727] width 793 height 57
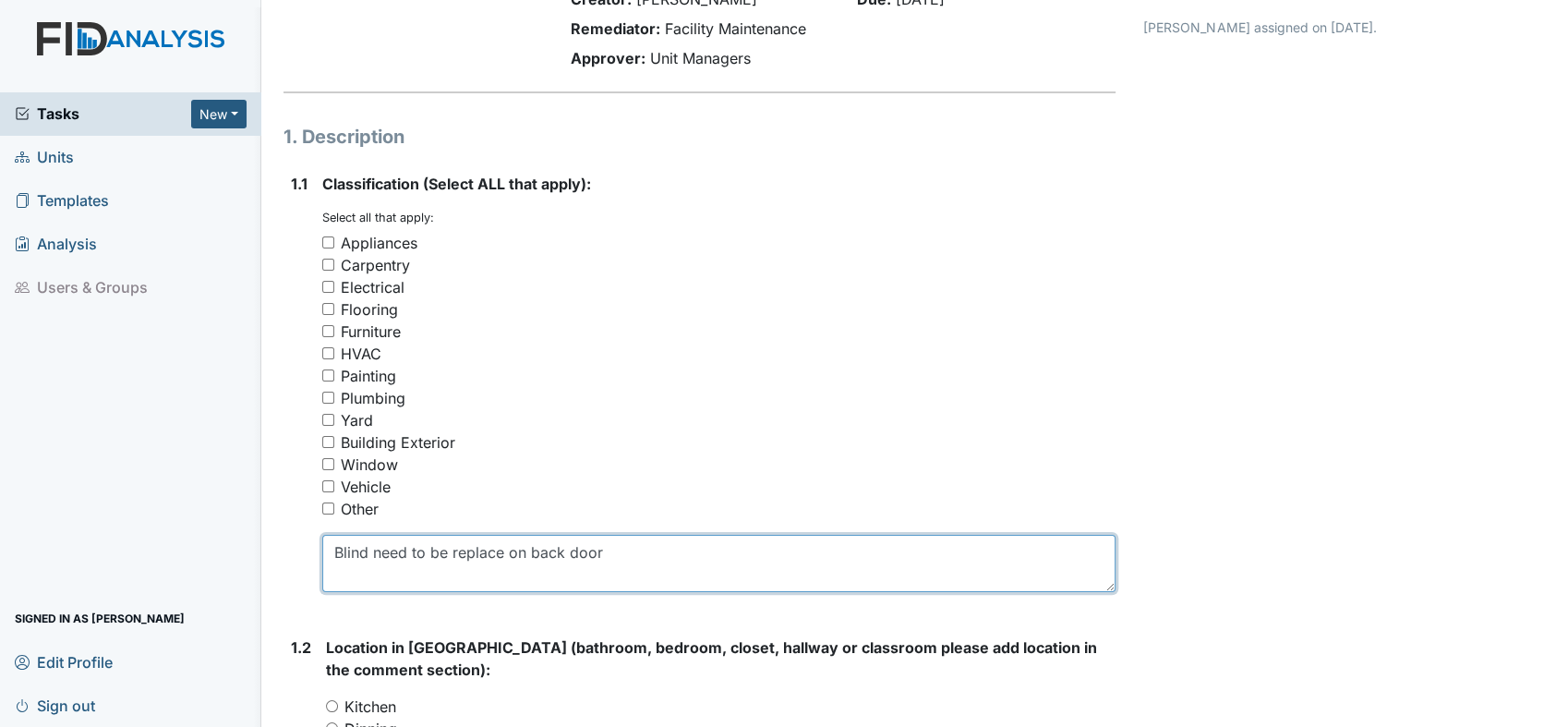
scroll to position [191, 0]
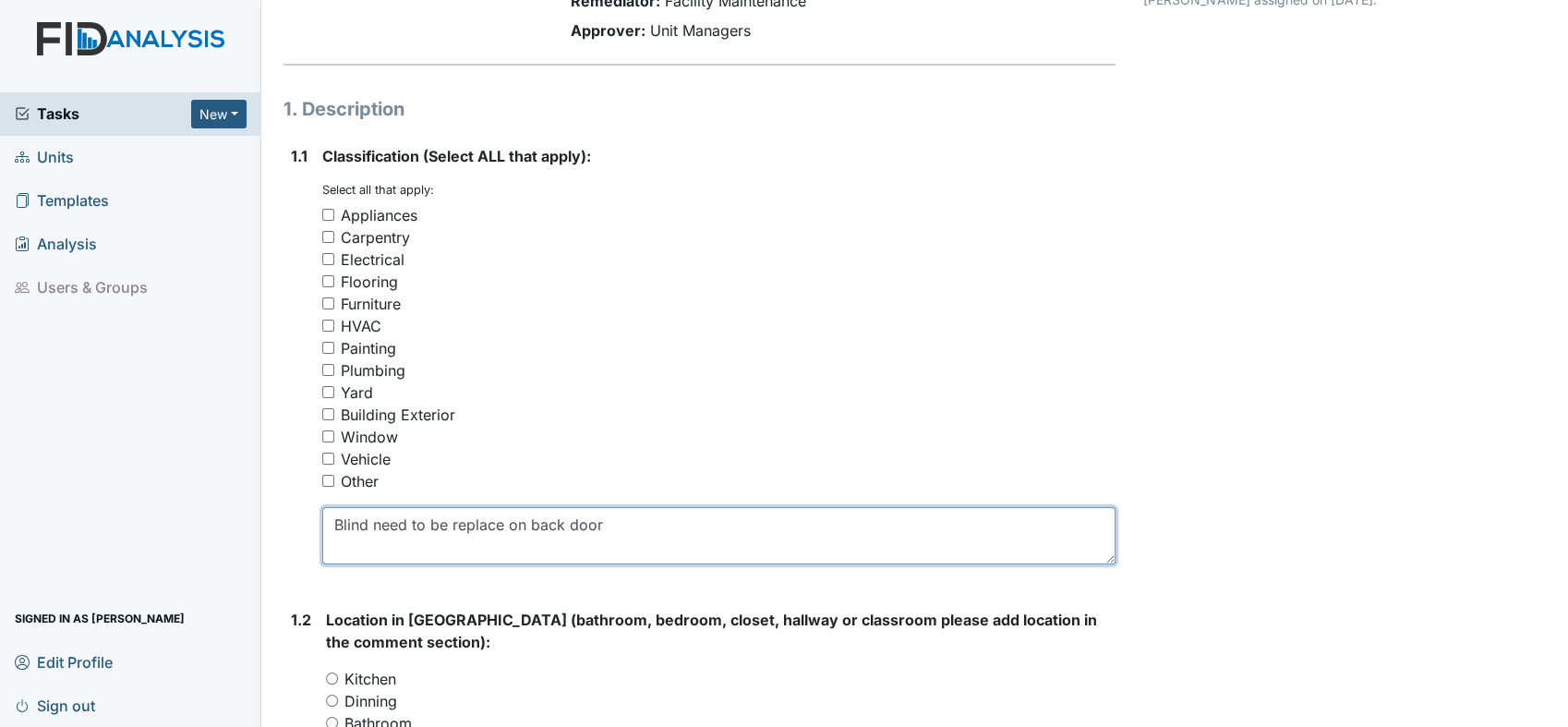
drag, startPoint x: 621, startPoint y: 534, endPoint x: 303, endPoint y: 498, distance: 320.0
click at [303, 498] on div "1.1 Classification (Select ALL that apply): You must select one or more of the …" at bounding box center [698, 362] width 832 height 434
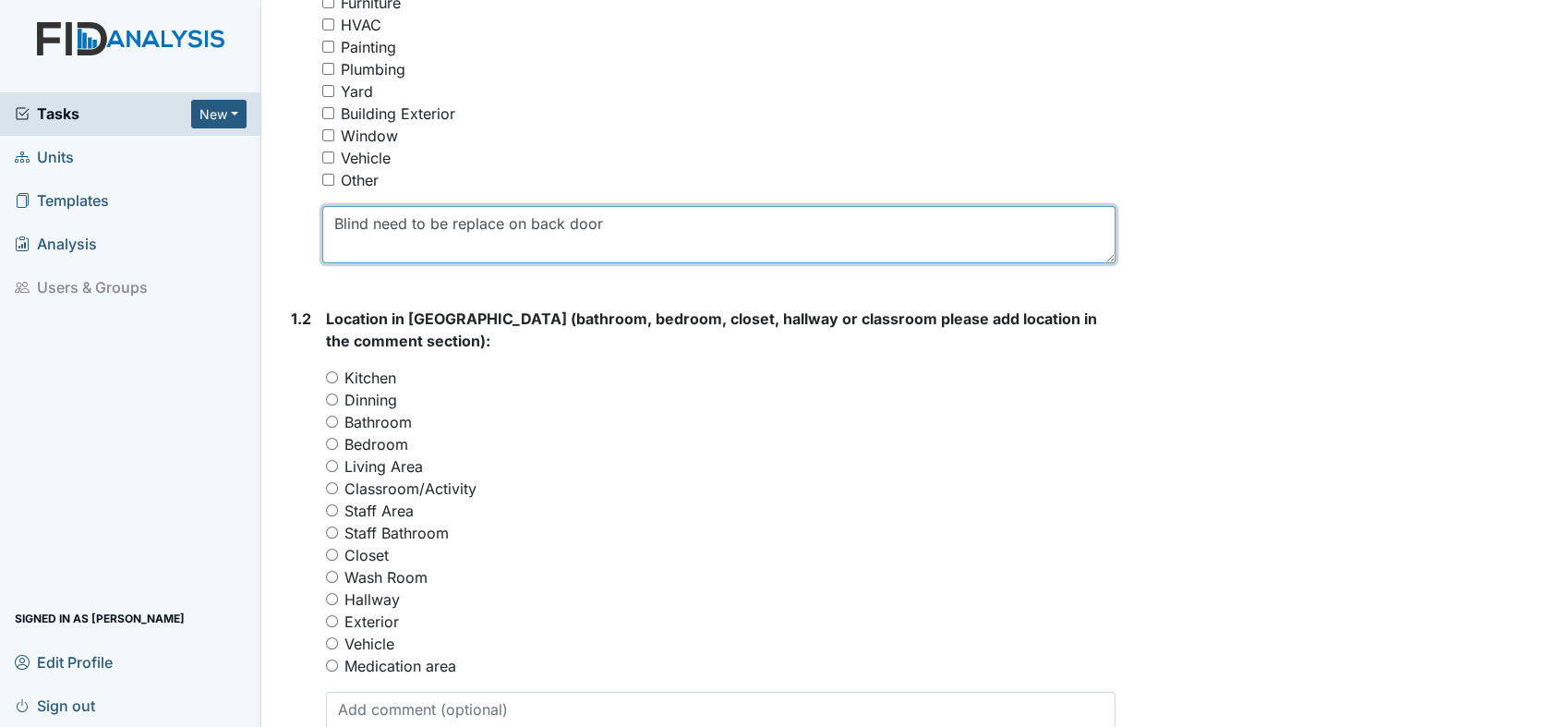
scroll to position [533, 0]
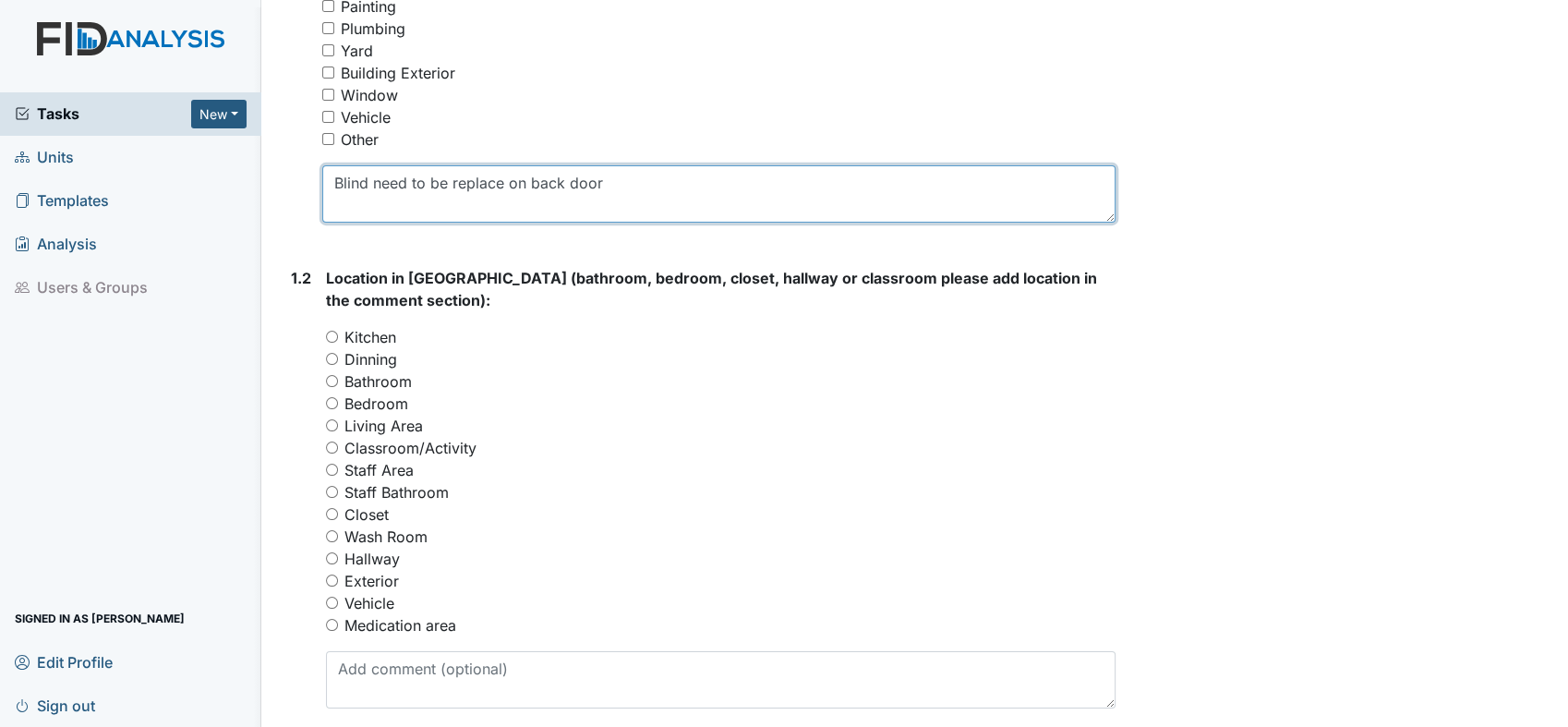
type textarea "Blind need to be replace on back door"
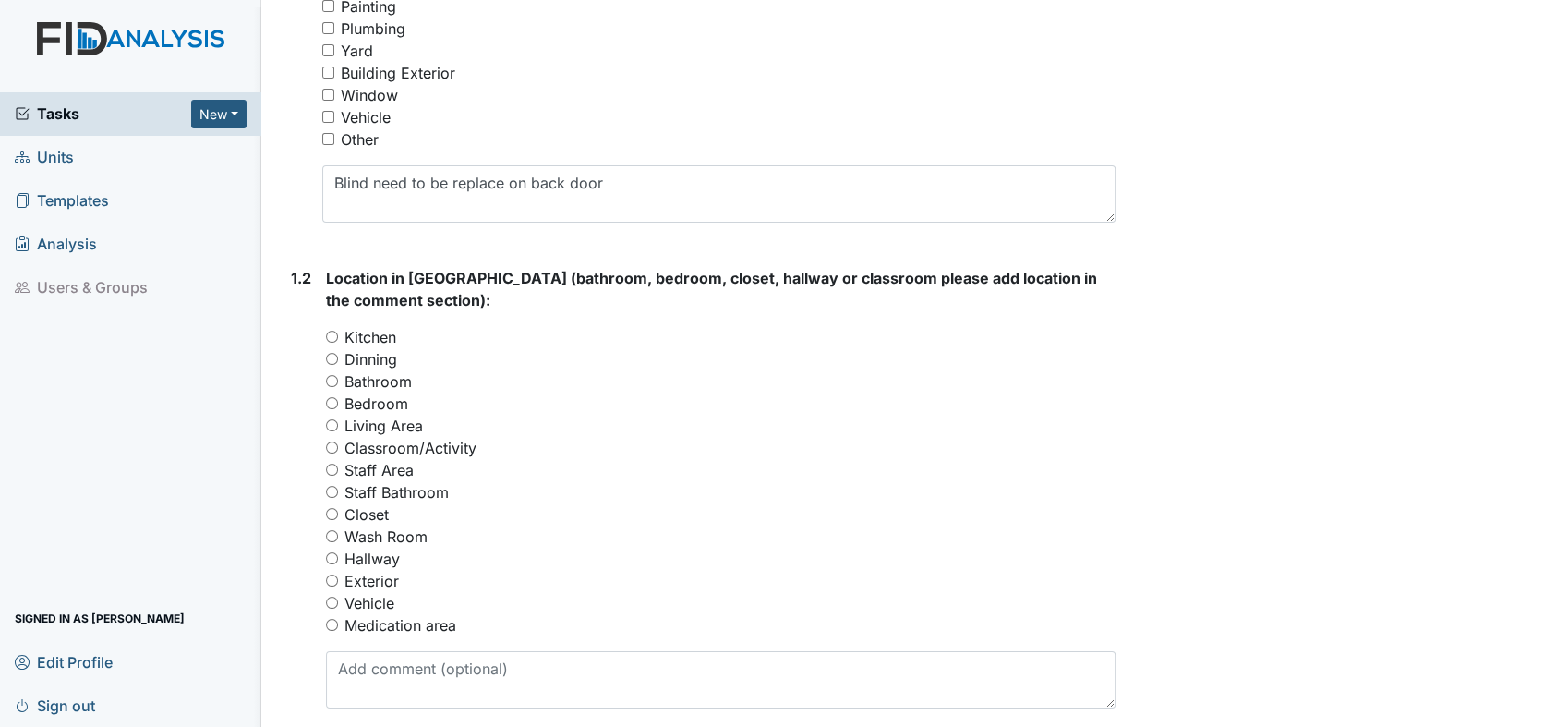
click at [332, 556] on input "Hallway" at bounding box center [332, 558] width 12 height 12
radio input "true"
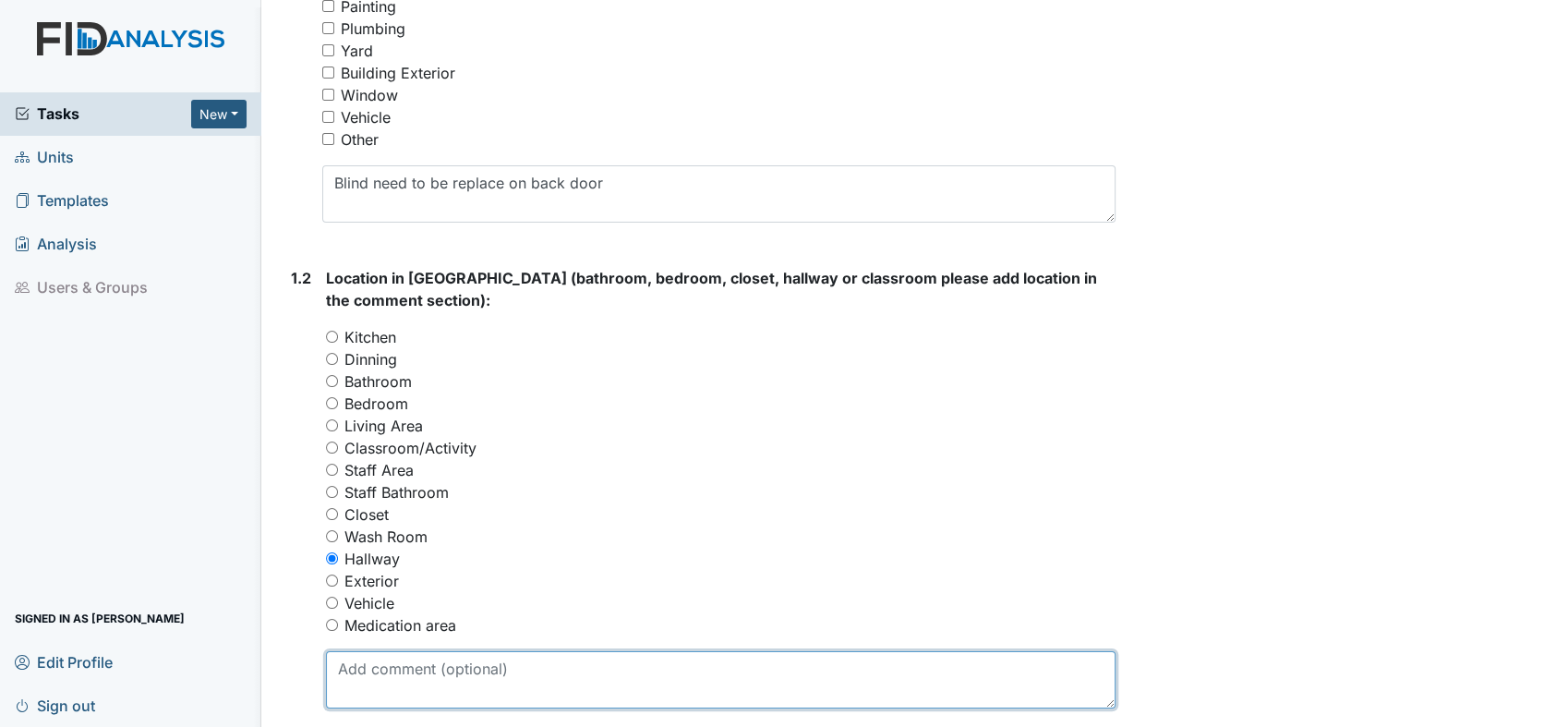
click at [368, 662] on textarea at bounding box center [721, 680] width 789 height 57
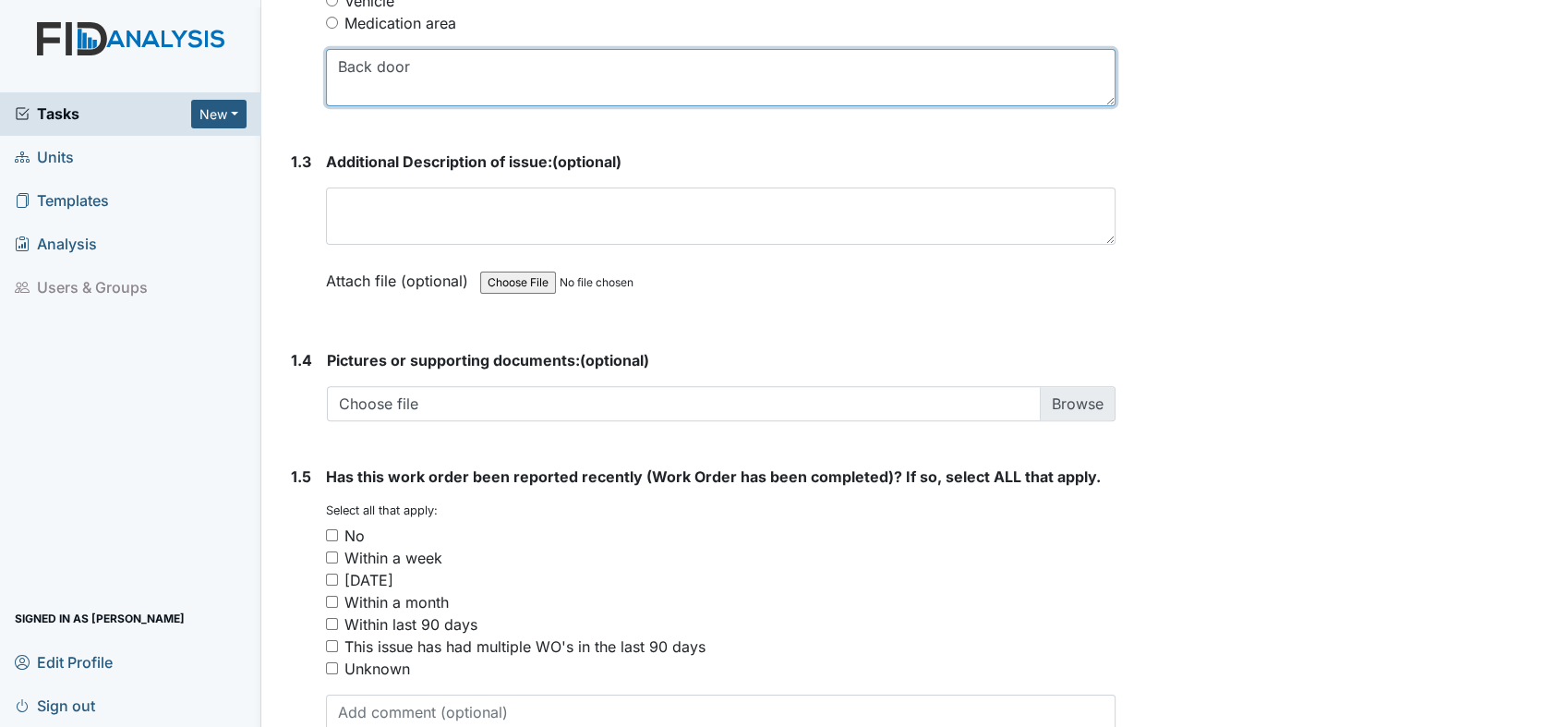
scroll to position [1252, 0]
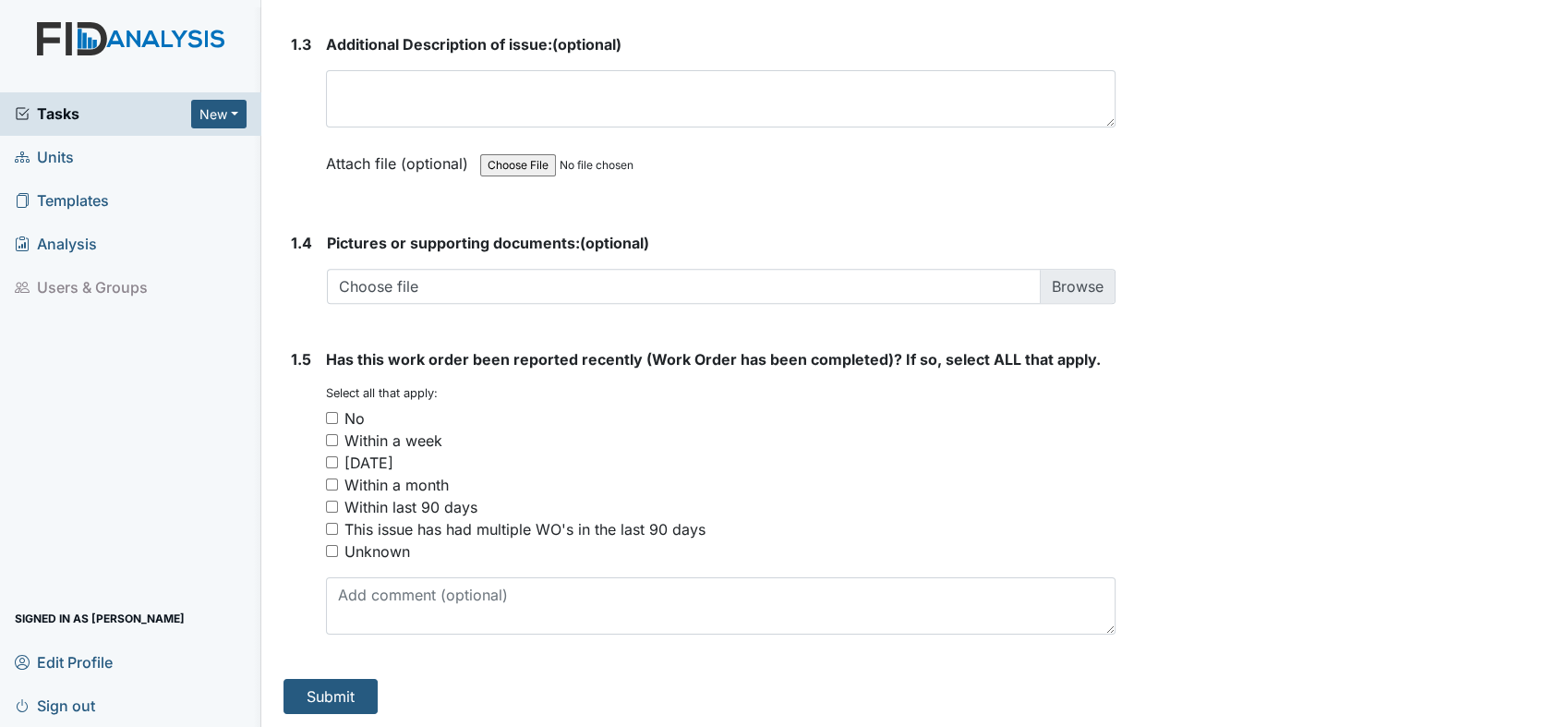
type textarea "Back door"
click at [328, 412] on input "No" at bounding box center [332, 418] width 12 height 12
checkbox input "true"
click at [330, 689] on button "Submit" at bounding box center [330, 697] width 94 height 35
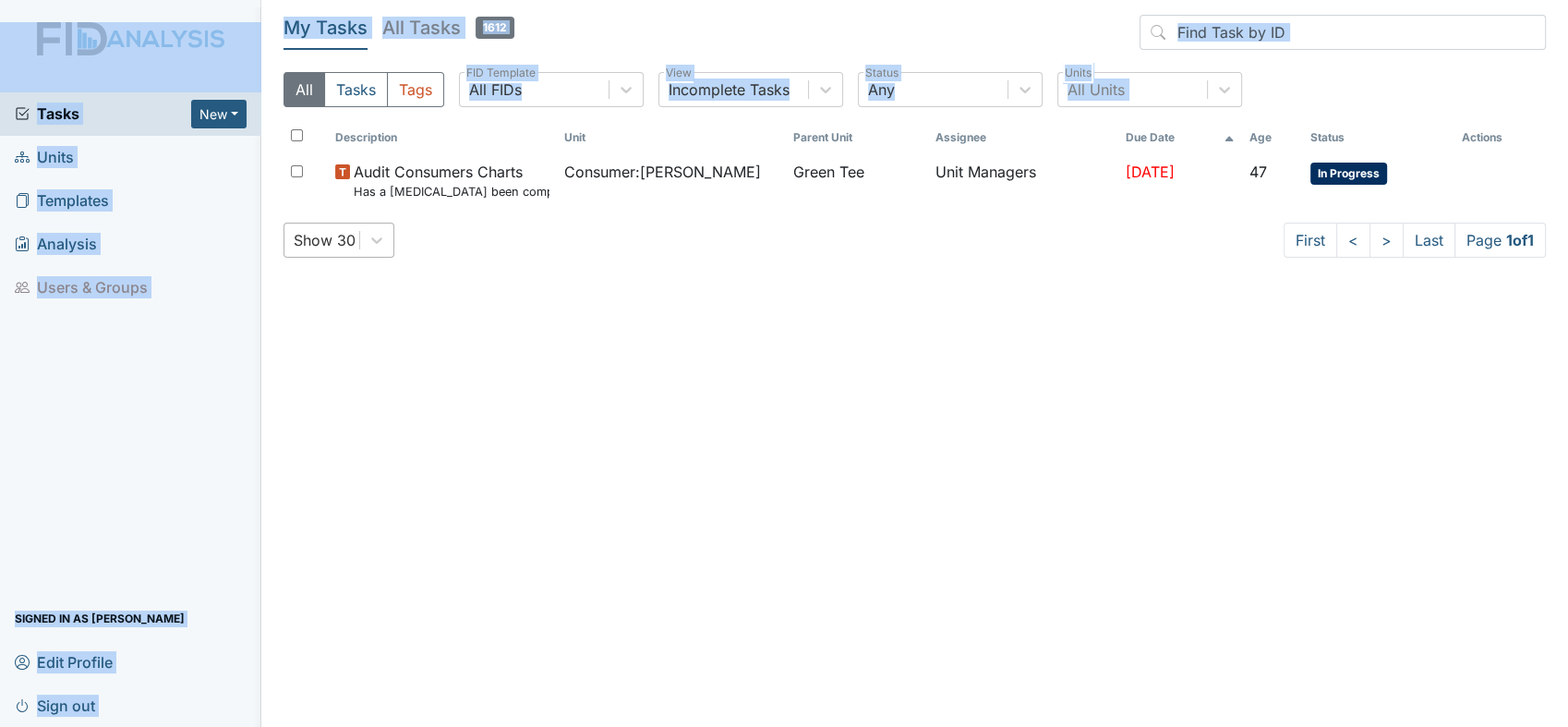
drag, startPoint x: 0, startPoint y: 0, endPoint x: 288, endPoint y: 226, distance: 366.1
click at [288, 226] on div "Tasks New Form Inspection Document Bundle Units Templates Analysis Users & Grou…" at bounding box center [784, 364] width 1568 height 727
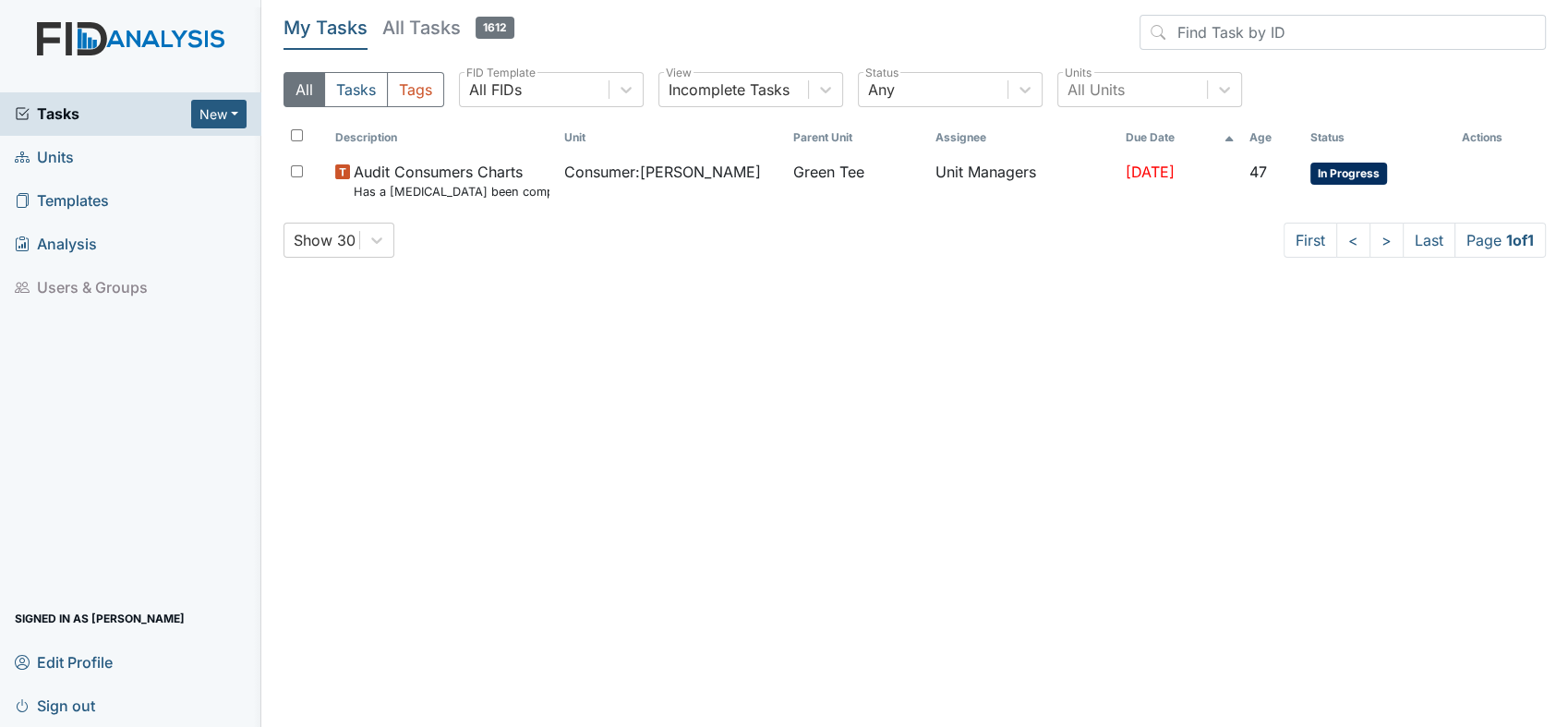
click at [1118, 616] on main "My Tasks All Tasks 1612 All Tasks Tags All FIDs FID Template Incomplete Tasks V…" at bounding box center [915, 364] width 1307 height 727
click at [48, 155] on span "Units" at bounding box center [44, 157] width 59 height 28
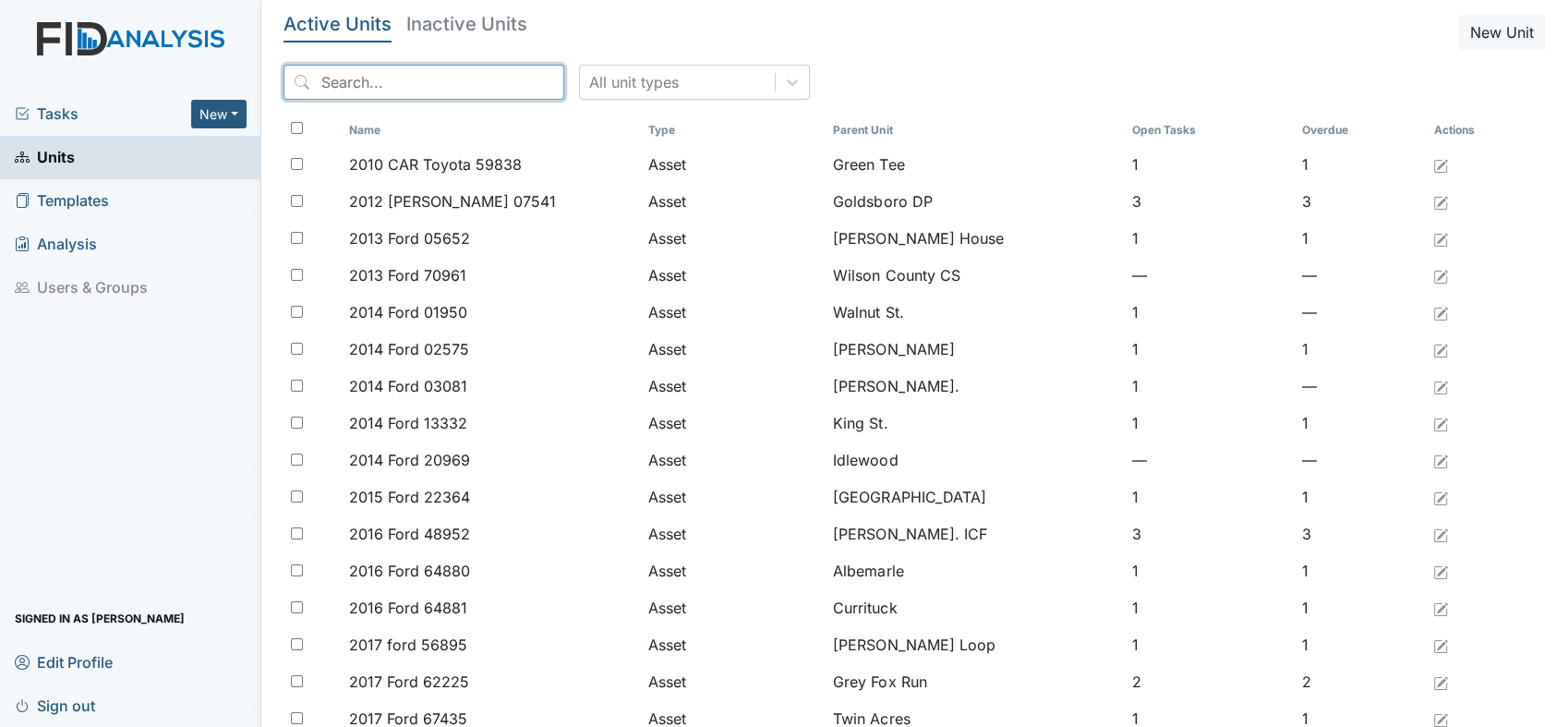
click at [368, 80] on input "search" at bounding box center [423, 82] width 281 height 35
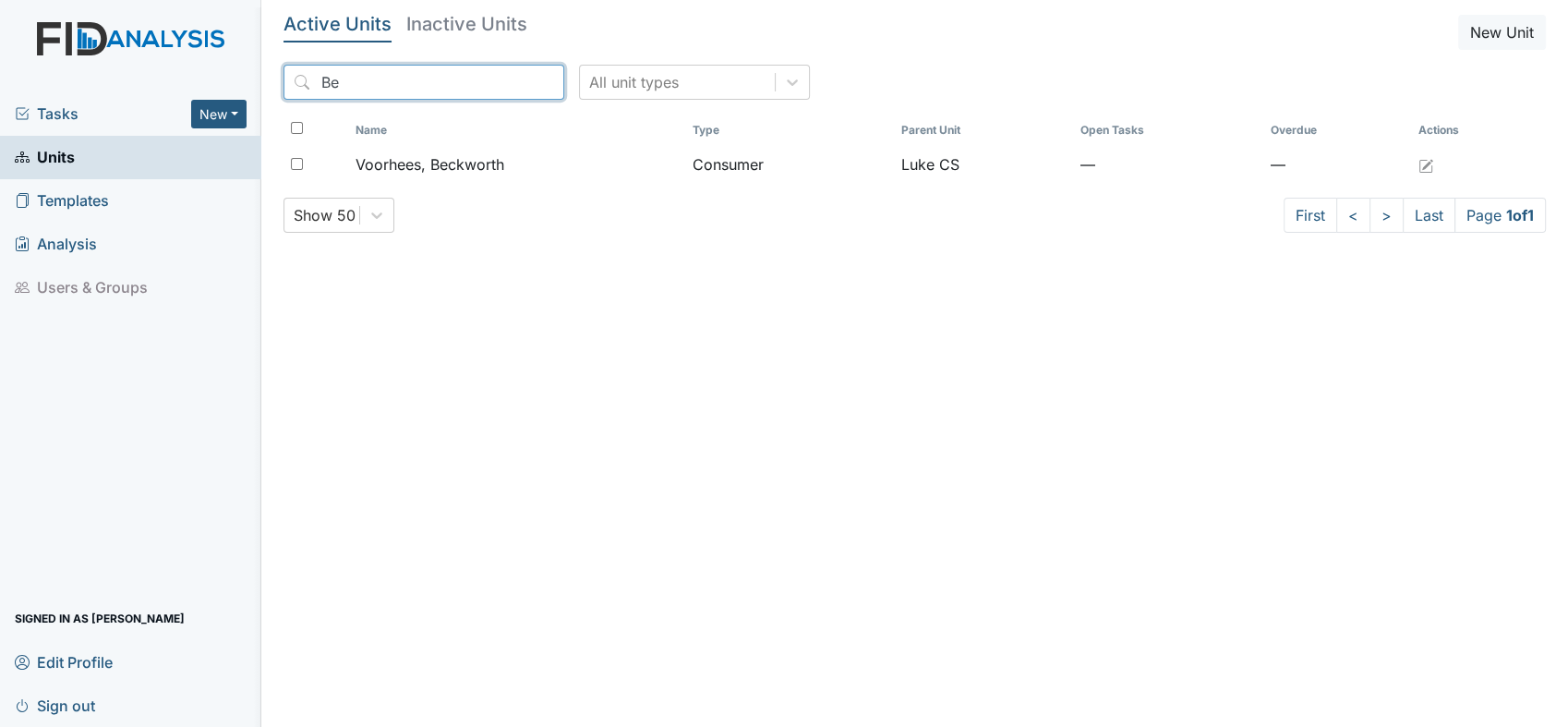
type input "B"
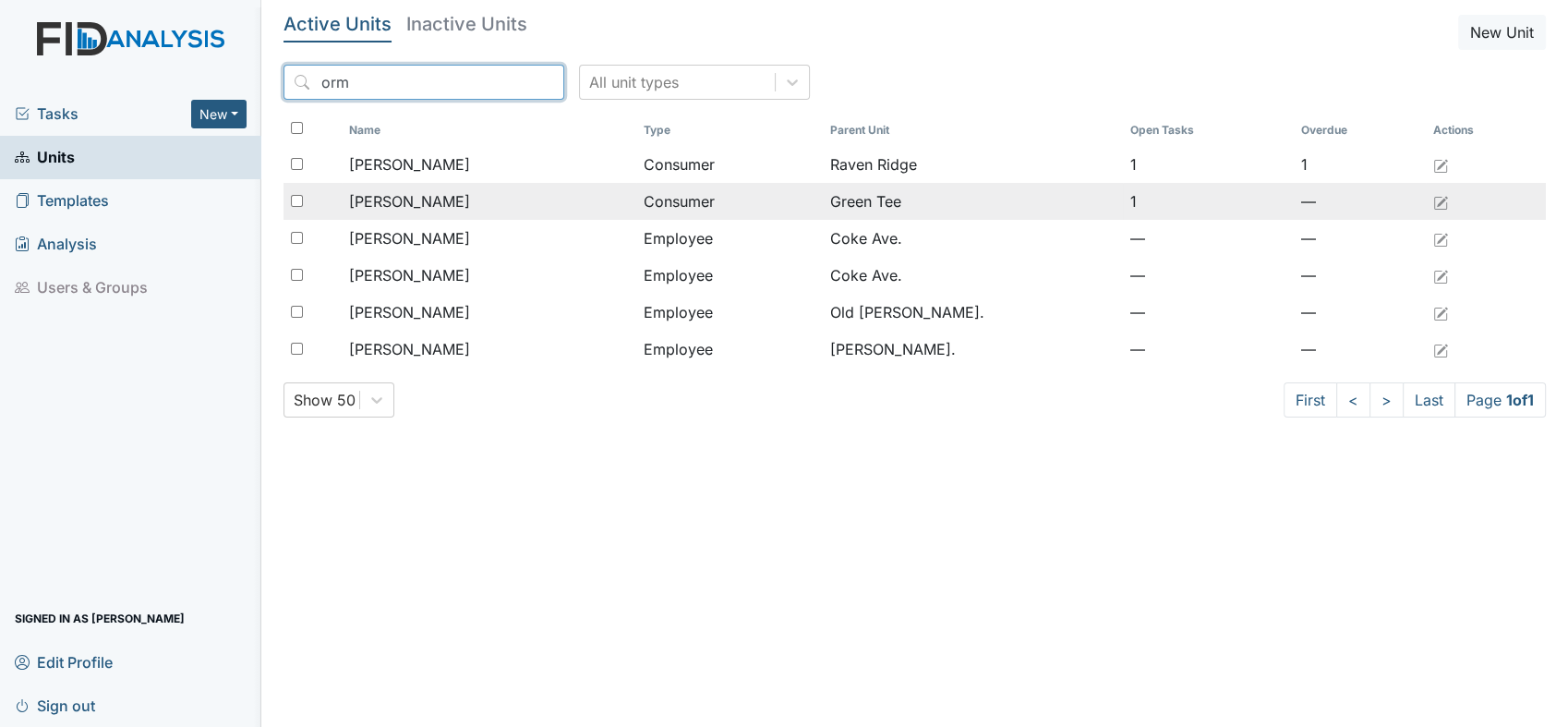
type input "orm"
click at [398, 202] on span "[PERSON_NAME]" at bounding box center [409, 201] width 121 height 23
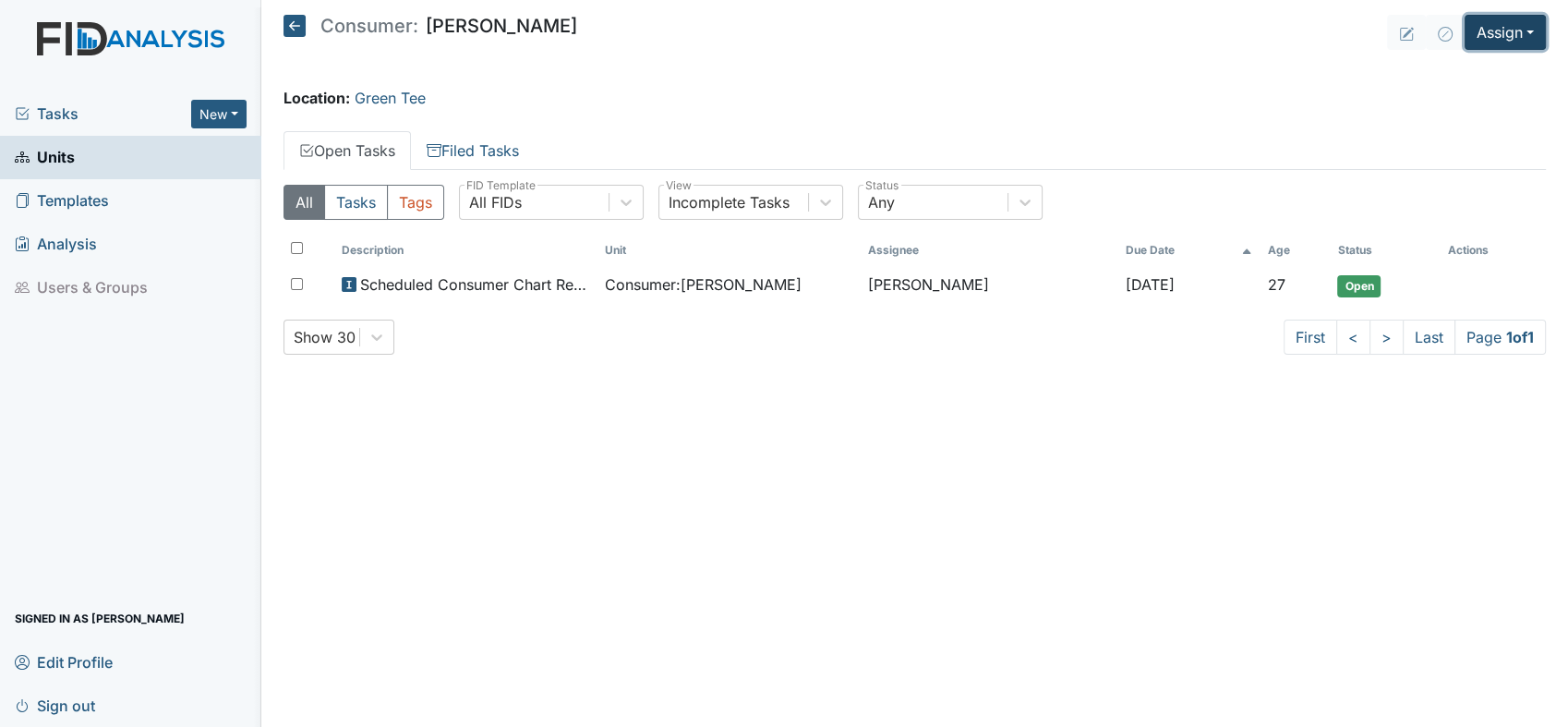
click at [1526, 32] on button "Assign" at bounding box center [1504, 32] width 81 height 35
click at [1470, 103] on link "Assign Inspection" at bounding box center [1462, 104] width 166 height 29
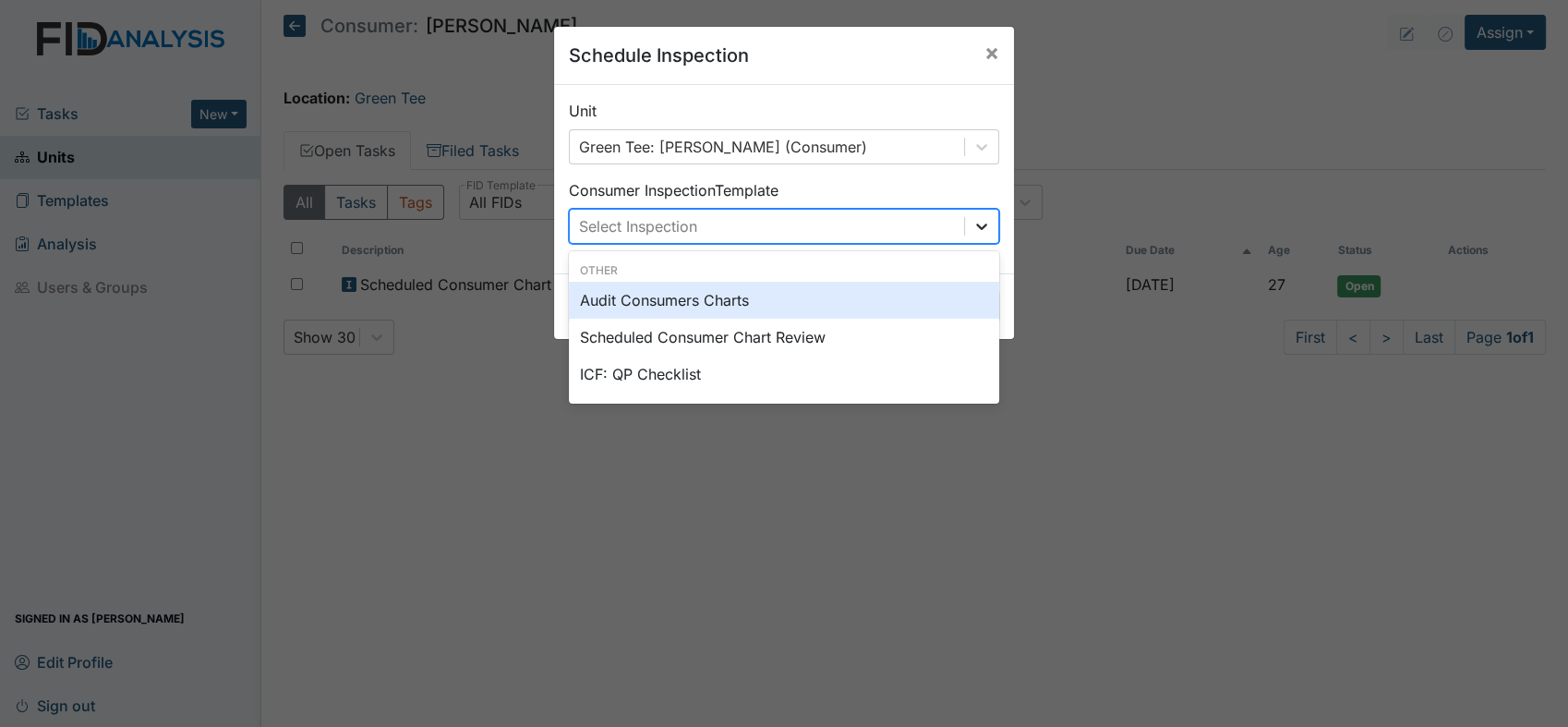
click at [970, 236] on div at bounding box center [981, 226] width 33 height 33
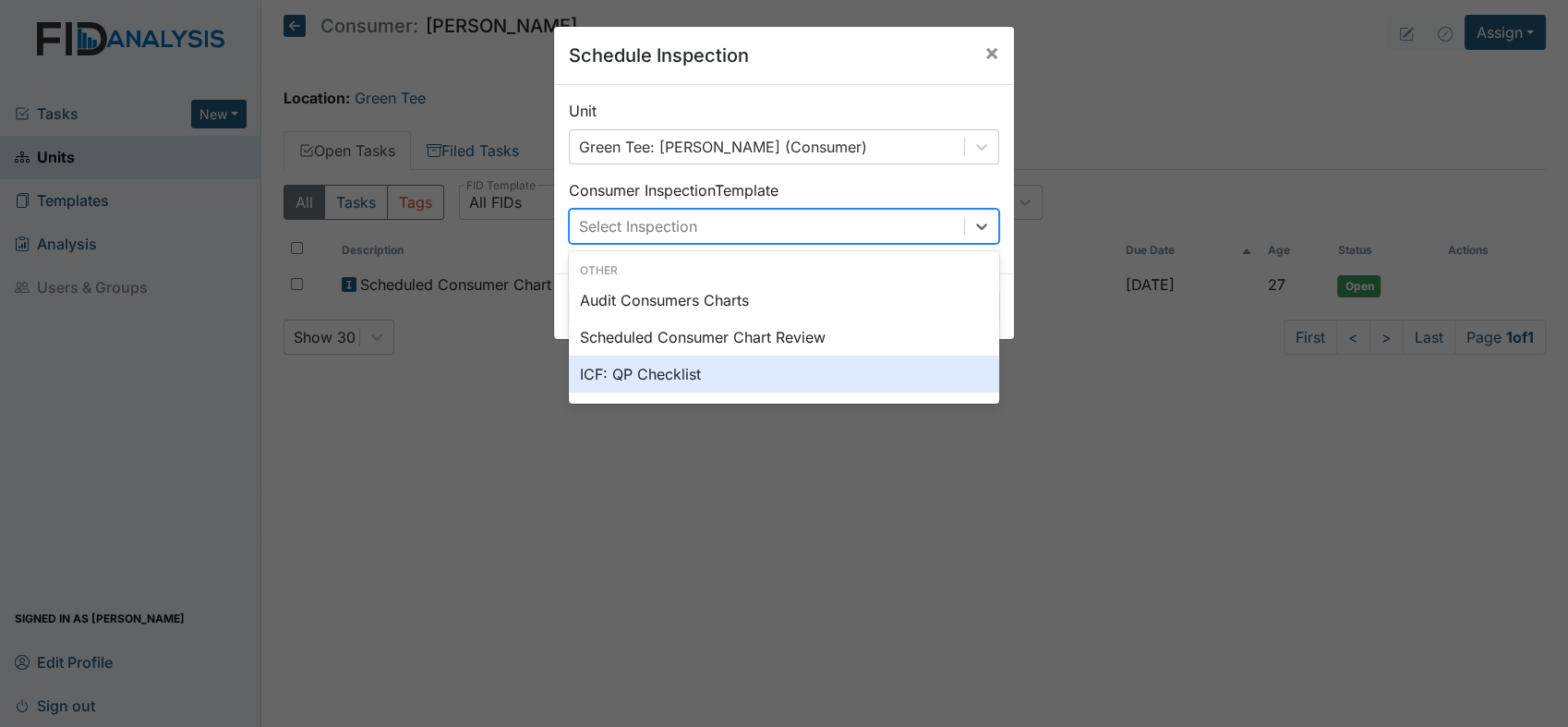
click at [719, 386] on div "ICF: QP Checklist" at bounding box center [784, 374] width 430 height 37
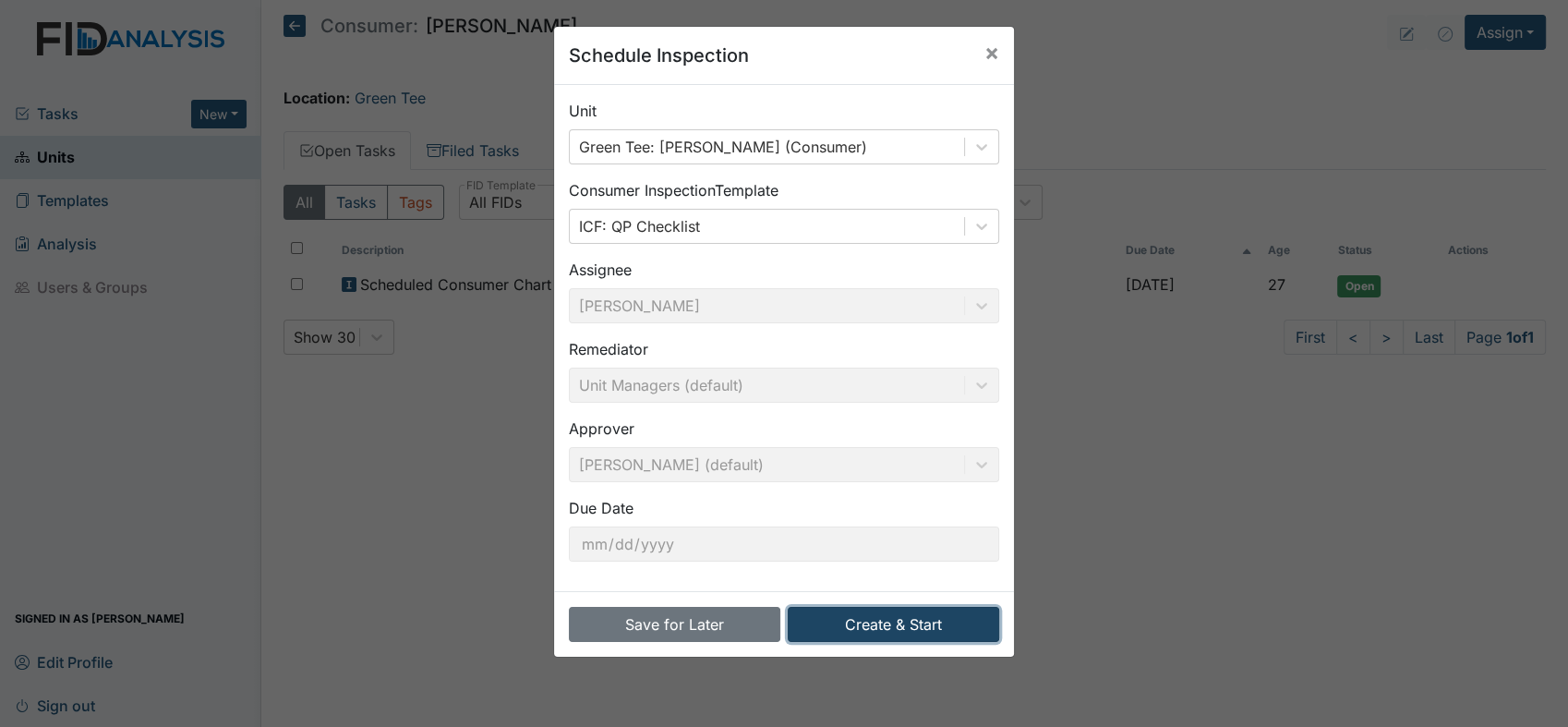
click at [905, 622] on button "Create & Start" at bounding box center [893, 624] width 212 height 35
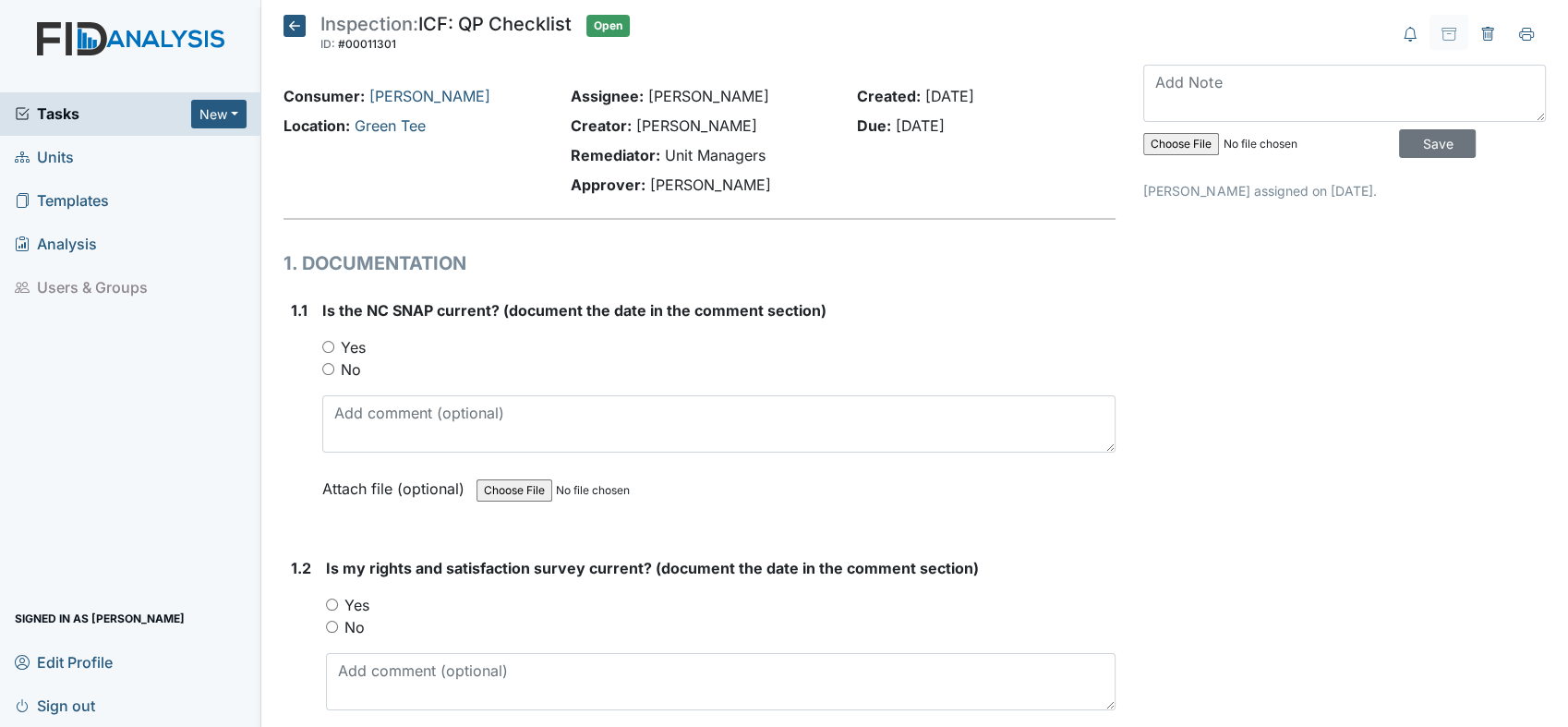
drag, startPoint x: 327, startPoint y: 355, endPoint x: 309, endPoint y: 340, distance: 23.4
click at [309, 340] on div "1.1 Is the NC SNAP current? (document the date in the comment section) You must…" at bounding box center [698, 412] width 832 height 228
click at [331, 349] on input "Yes" at bounding box center [328, 347] width 12 height 12
radio input "true"
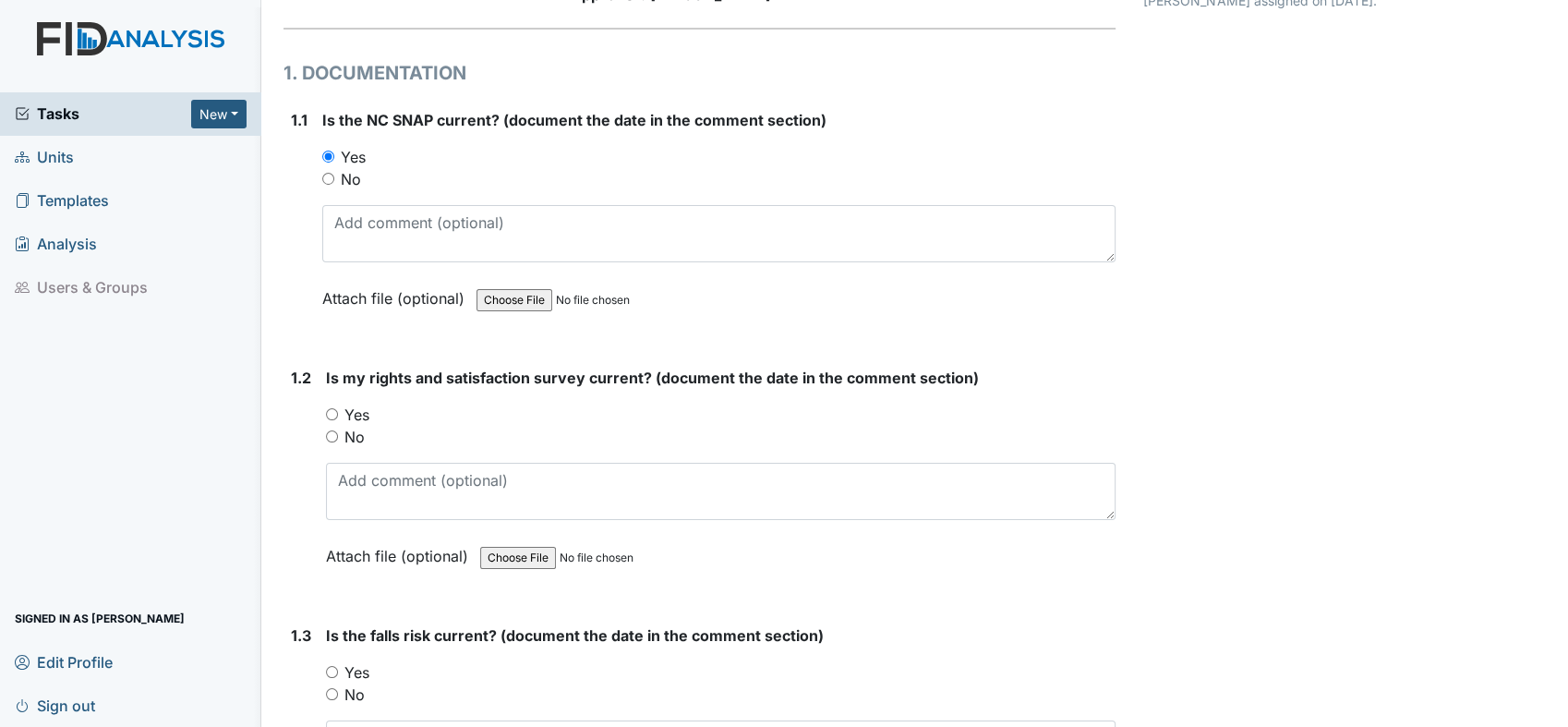
scroll to position [205, 0]
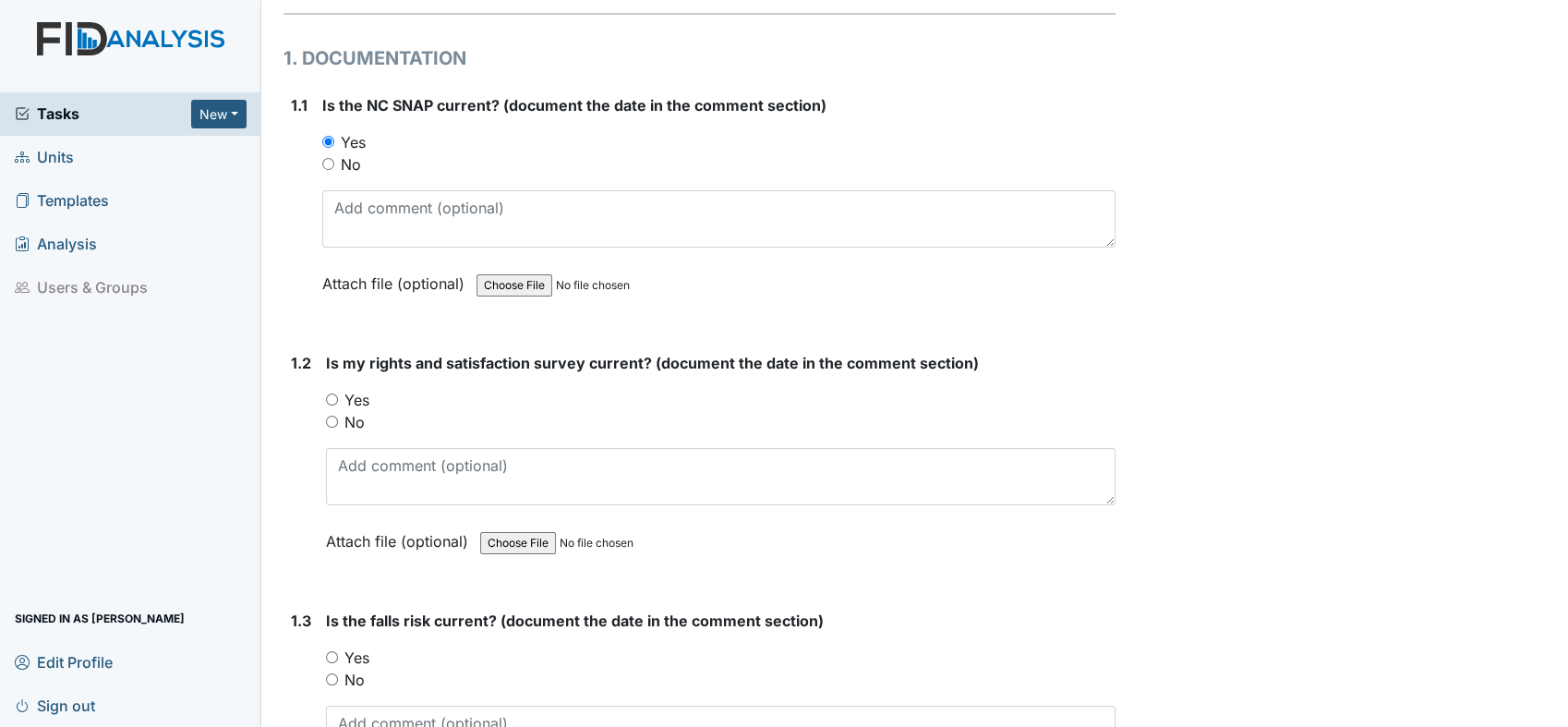
click at [333, 394] on input "Yes" at bounding box center [332, 400] width 12 height 12
radio input "true"
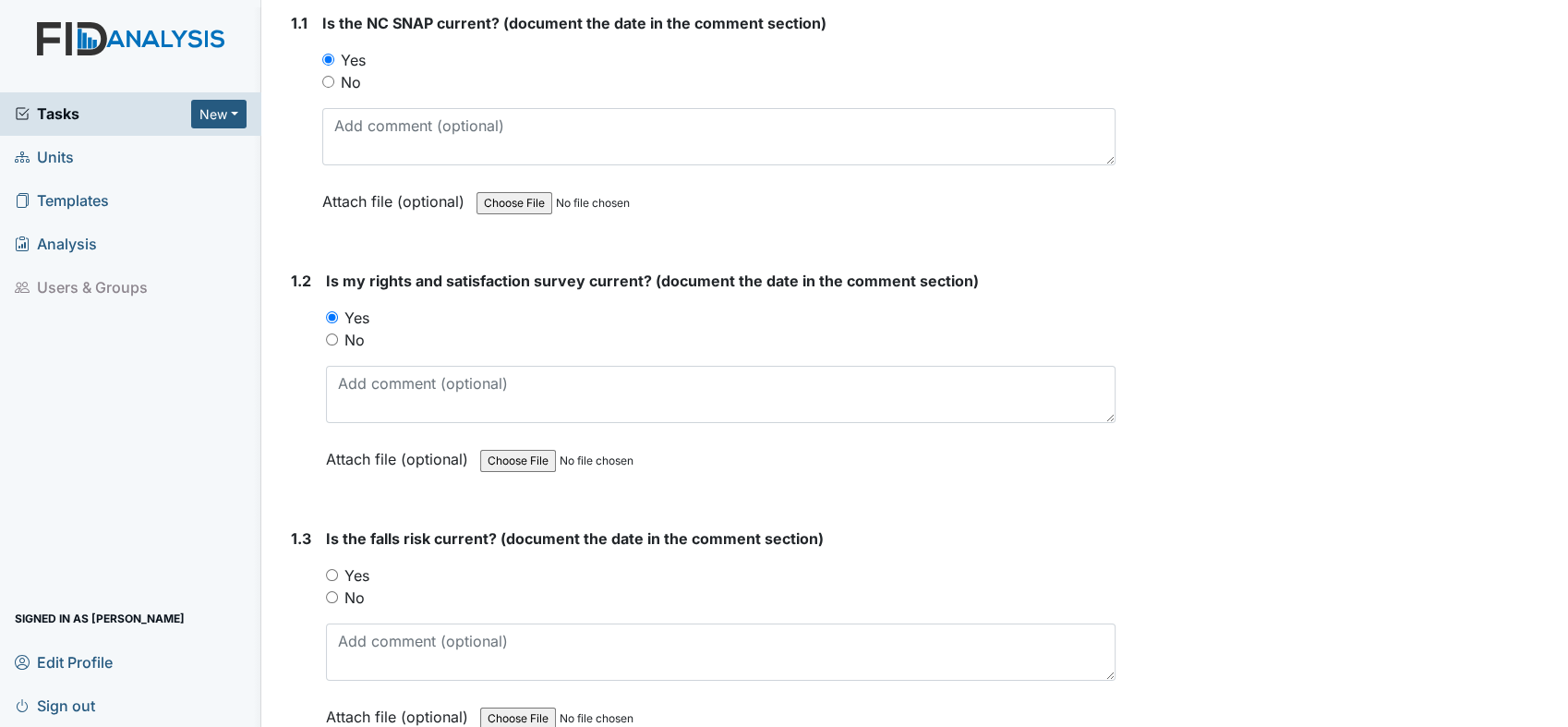
scroll to position [369, 0]
